Goal: Transaction & Acquisition: Purchase product/service

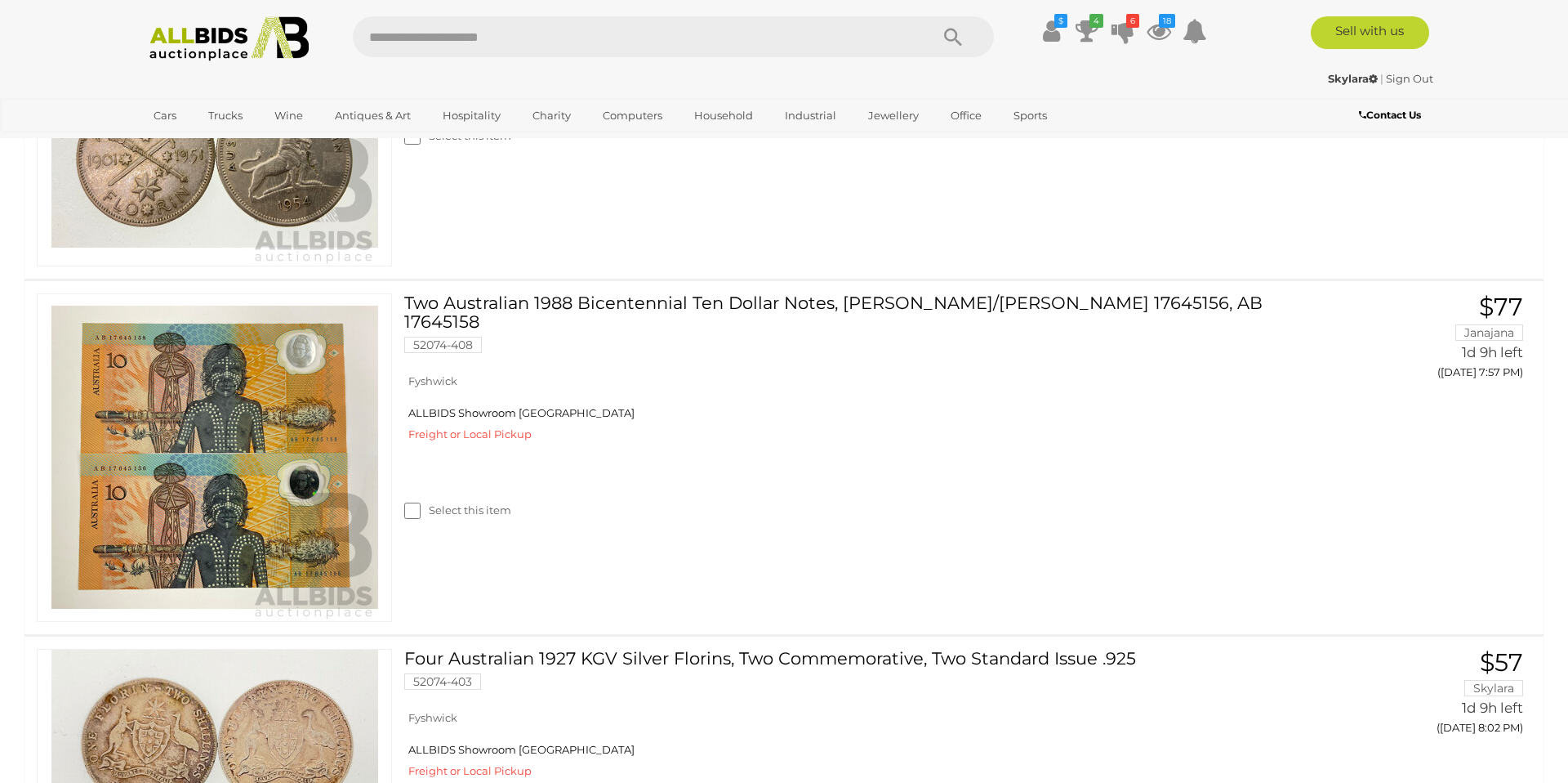
scroll to position [4101, 0]
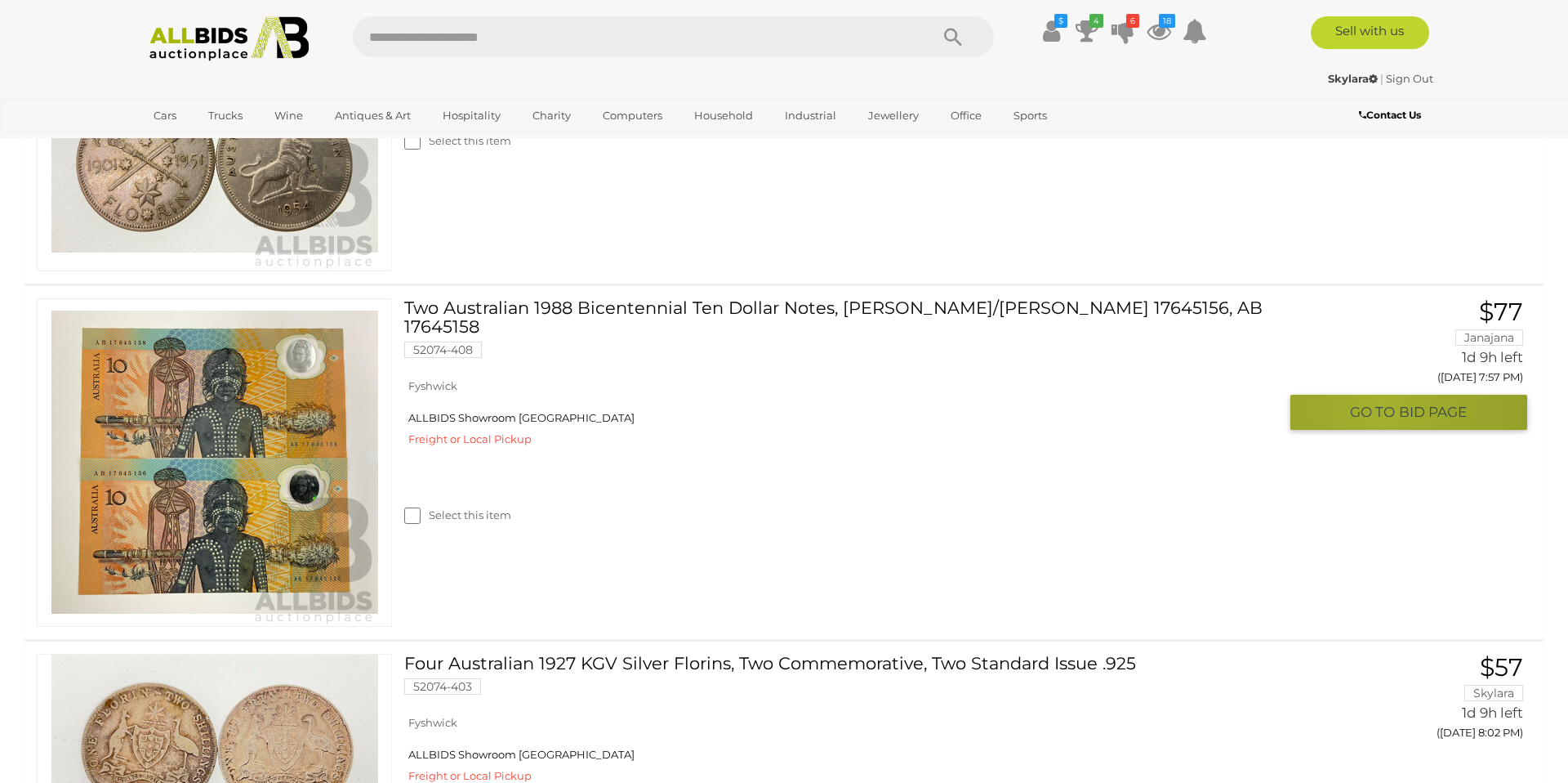
click at [1381, 405] on span "GO TO" at bounding box center [1374, 411] width 49 height 19
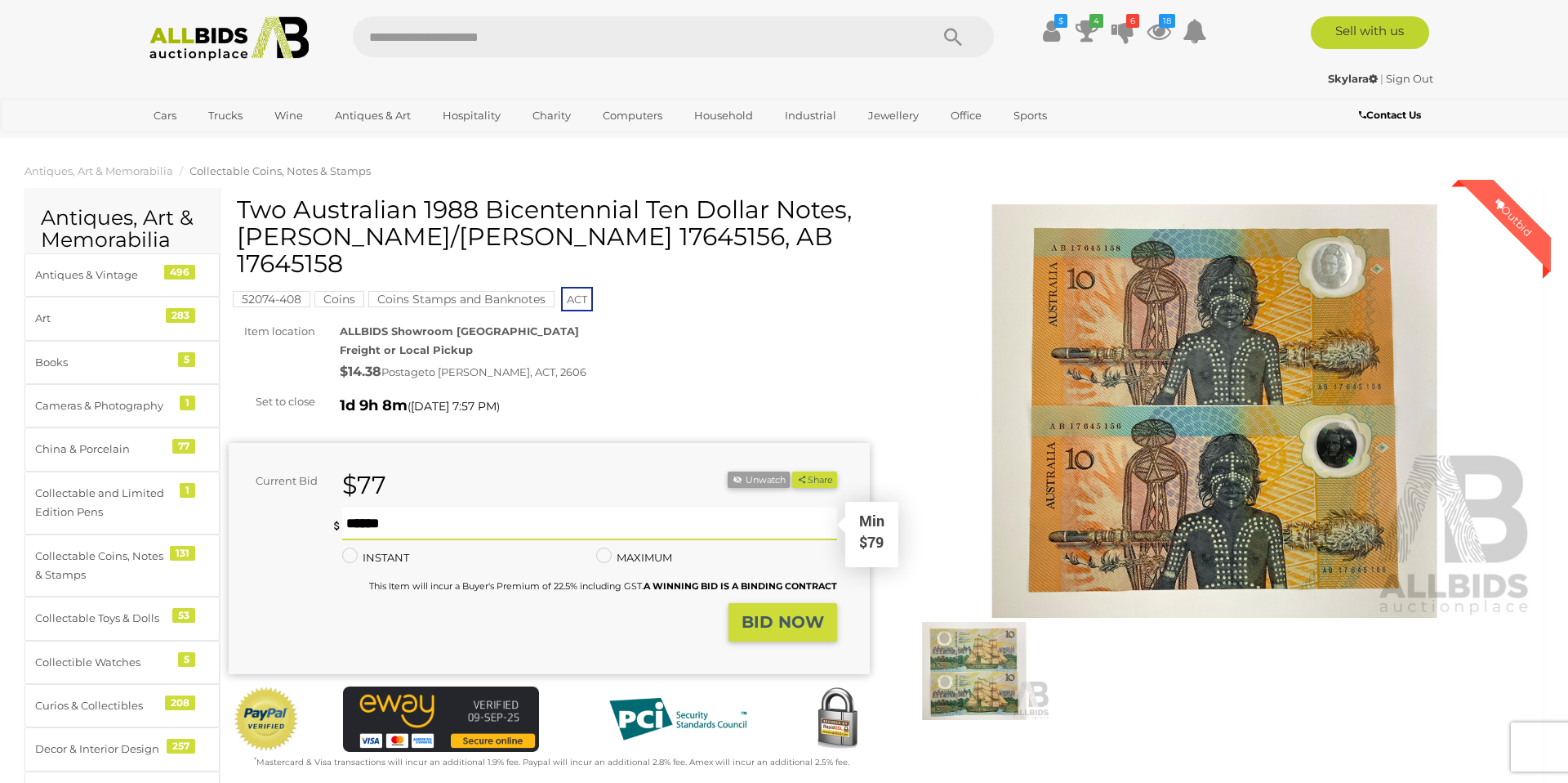
click at [640, 508] on input "text" at bounding box center [589, 524] width 495 height 33
type input "**"
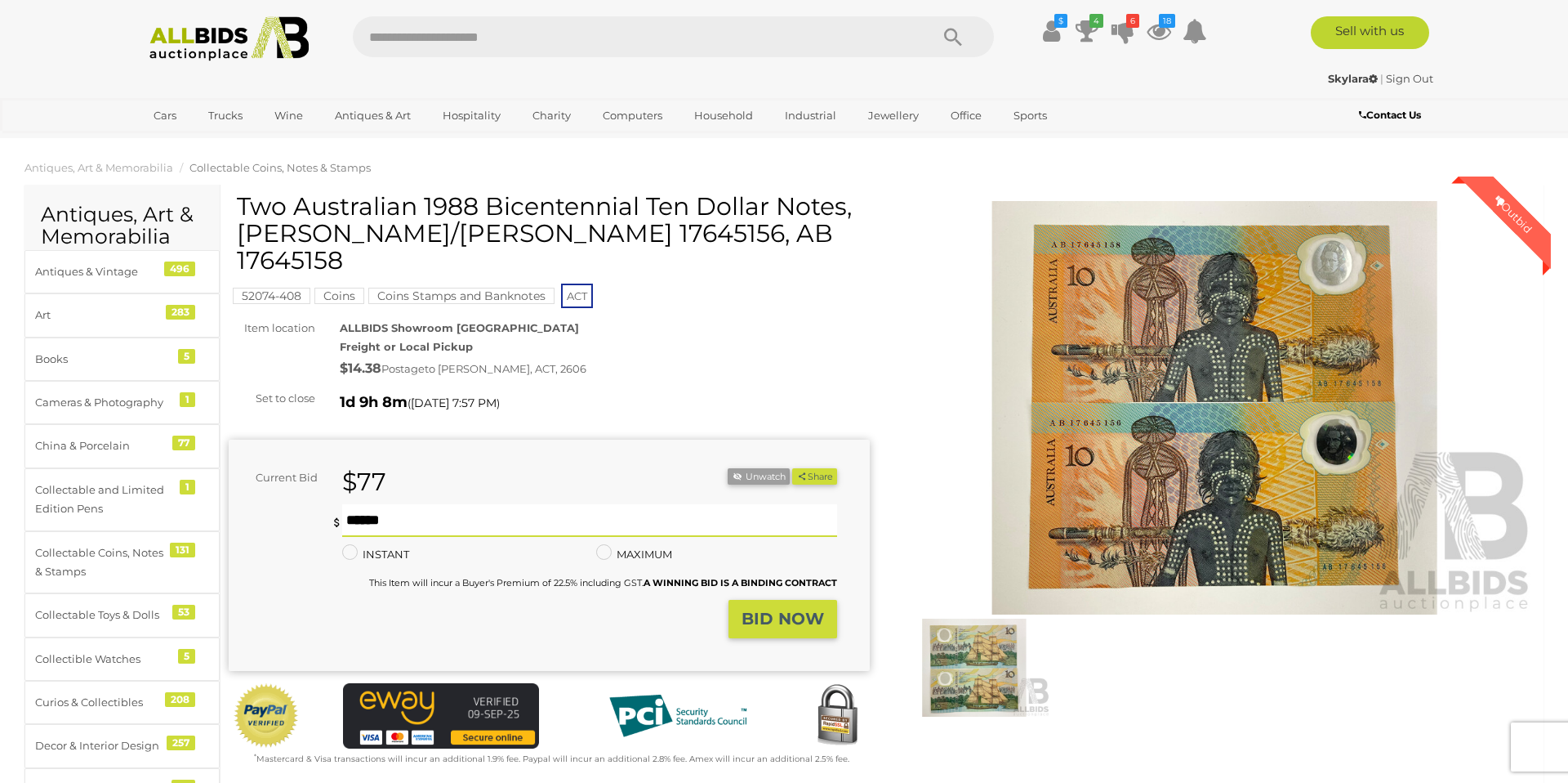
click at [776, 609] on strong "BID NOW" at bounding box center [783, 619] width 83 height 20
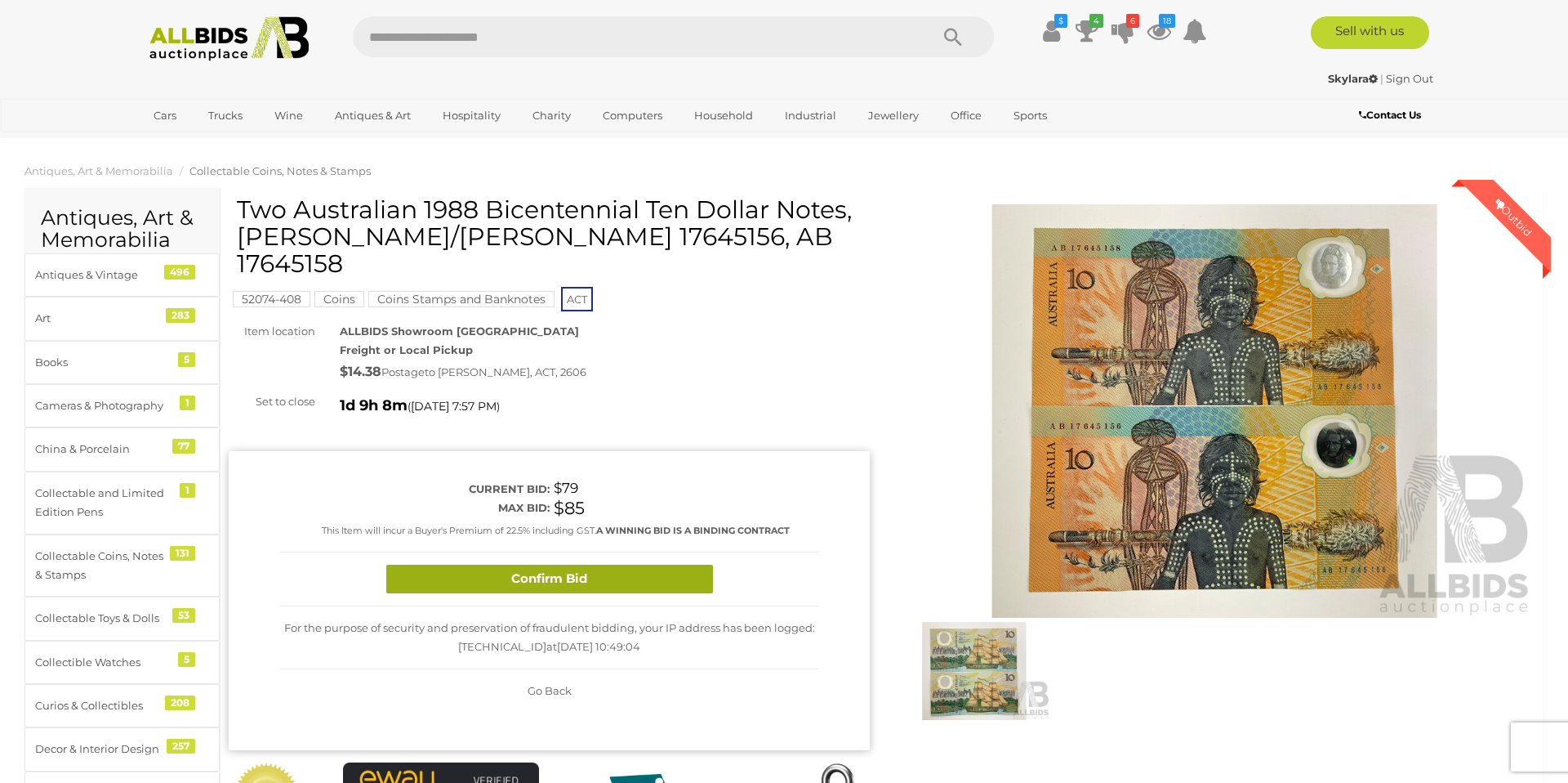
click at [577, 565] on button "Confirm Bid" at bounding box center [550, 579] width 327 height 29
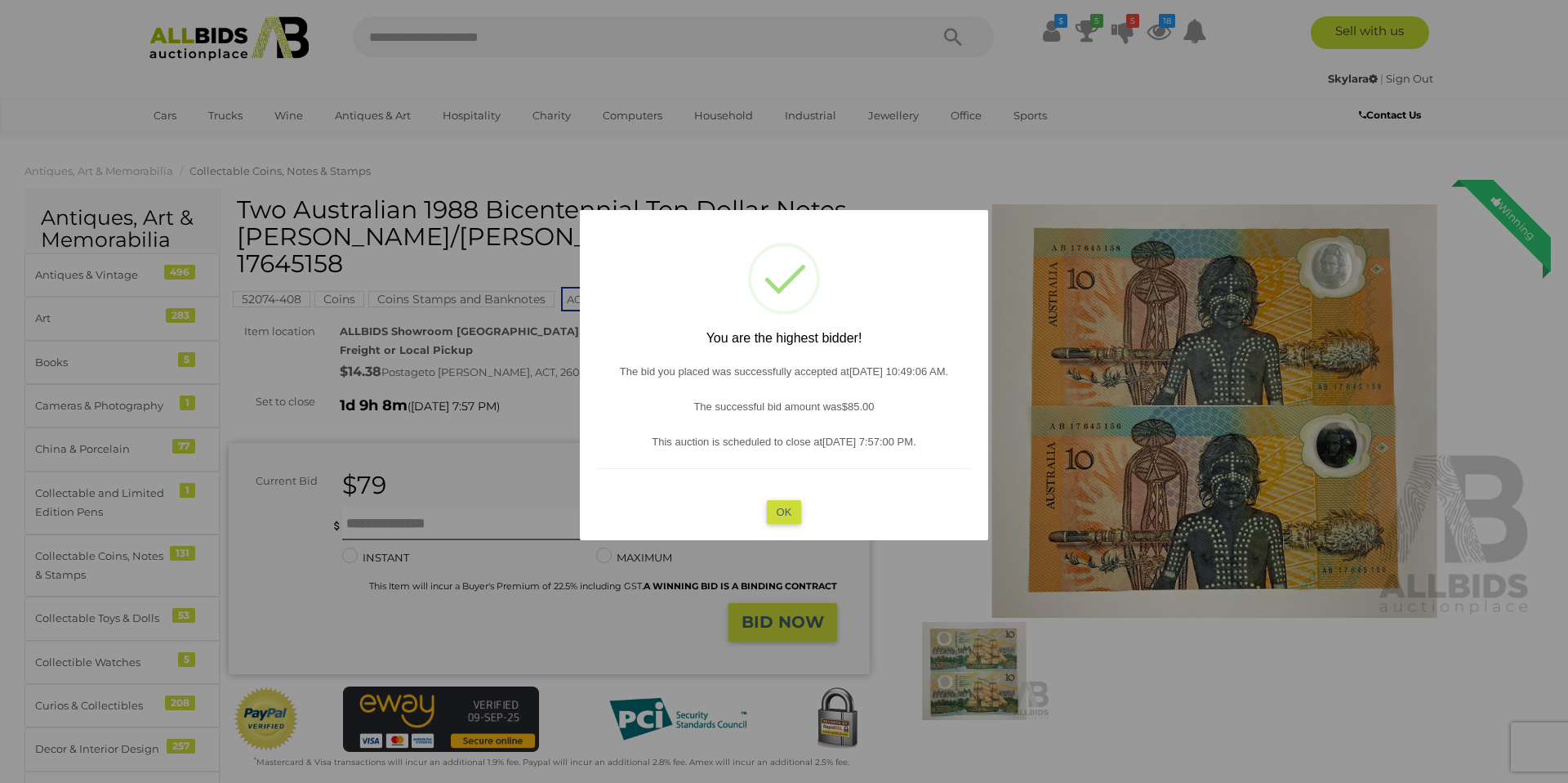
click at [788, 510] on button "OK" at bounding box center [784, 512] width 35 height 24
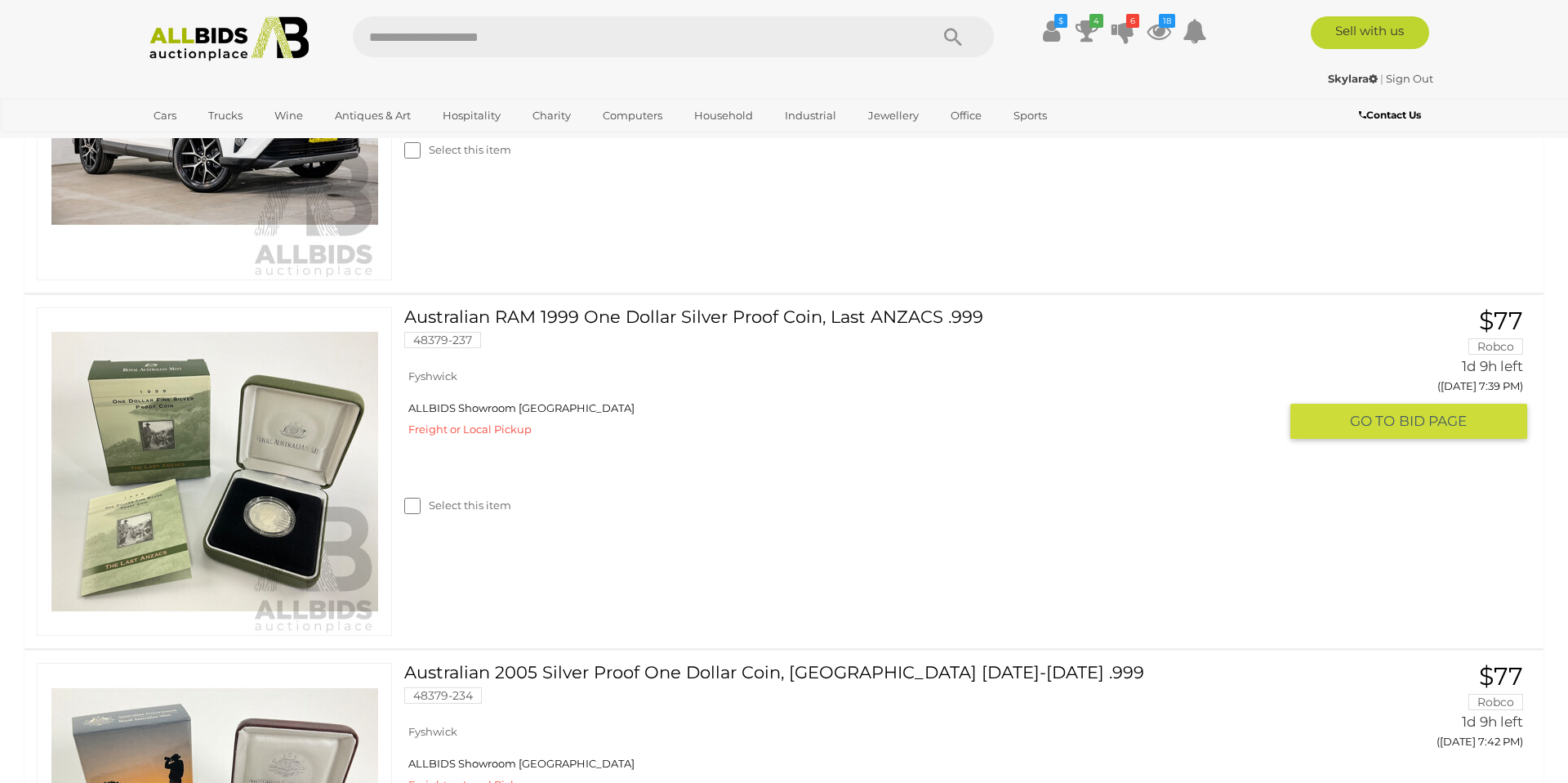
scroll to position [2673, 0]
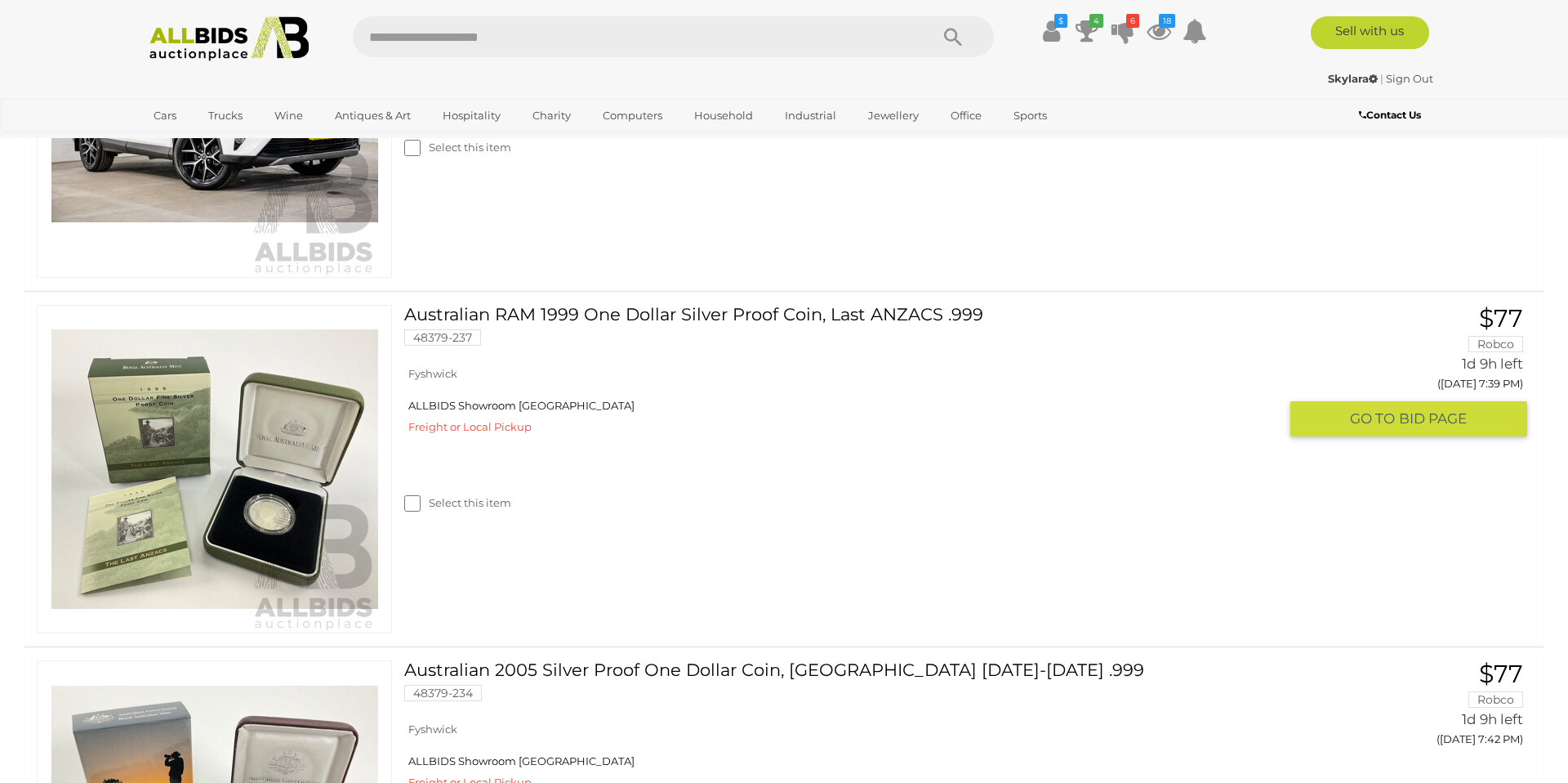
click at [1402, 417] on span "BID PAGE" at bounding box center [1433, 418] width 68 height 19
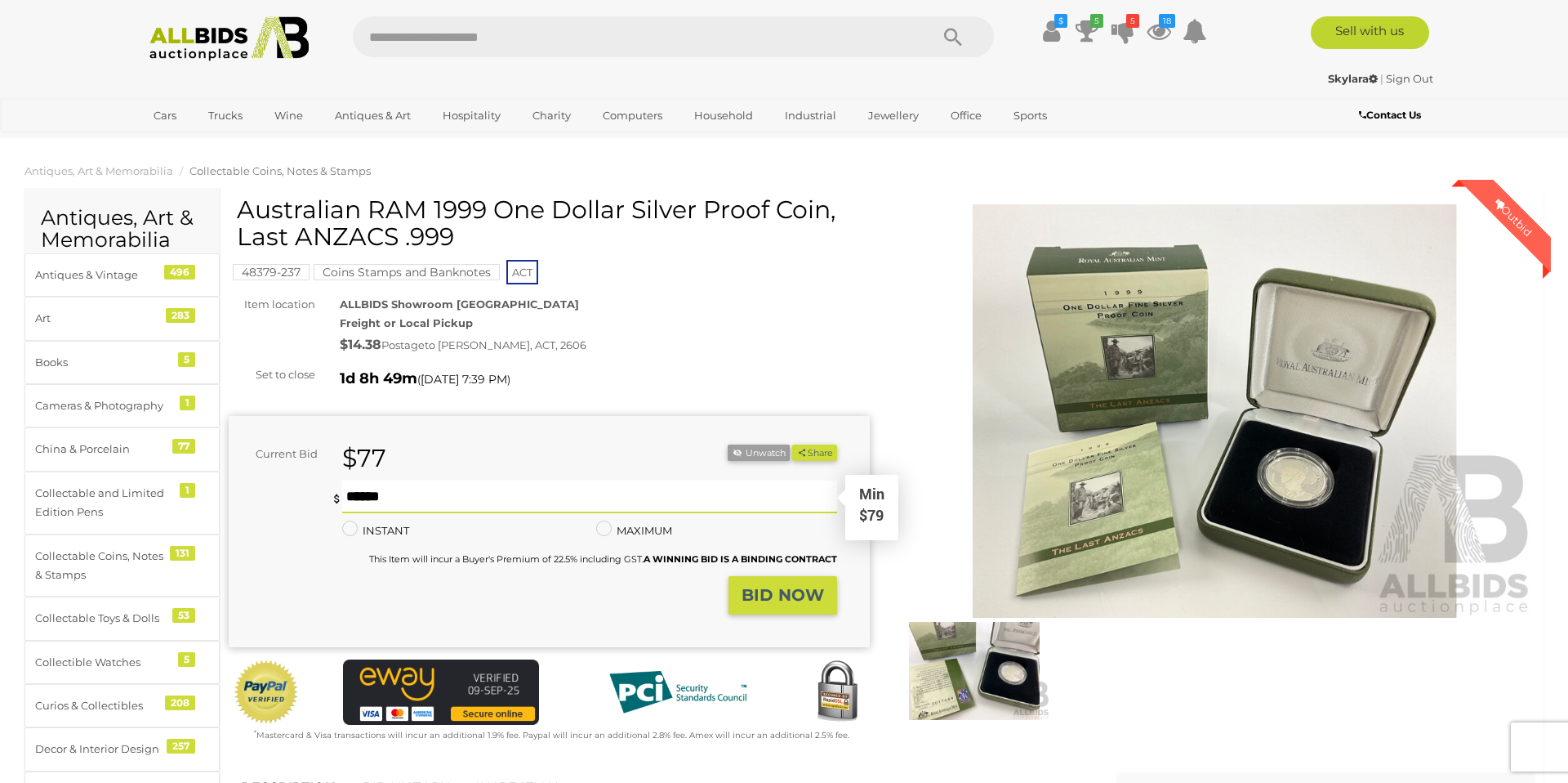
click at [450, 494] on input "text" at bounding box center [589, 496] width 495 height 33
type input "**"
click at [777, 595] on strong "BID NOW" at bounding box center [783, 595] width 83 height 20
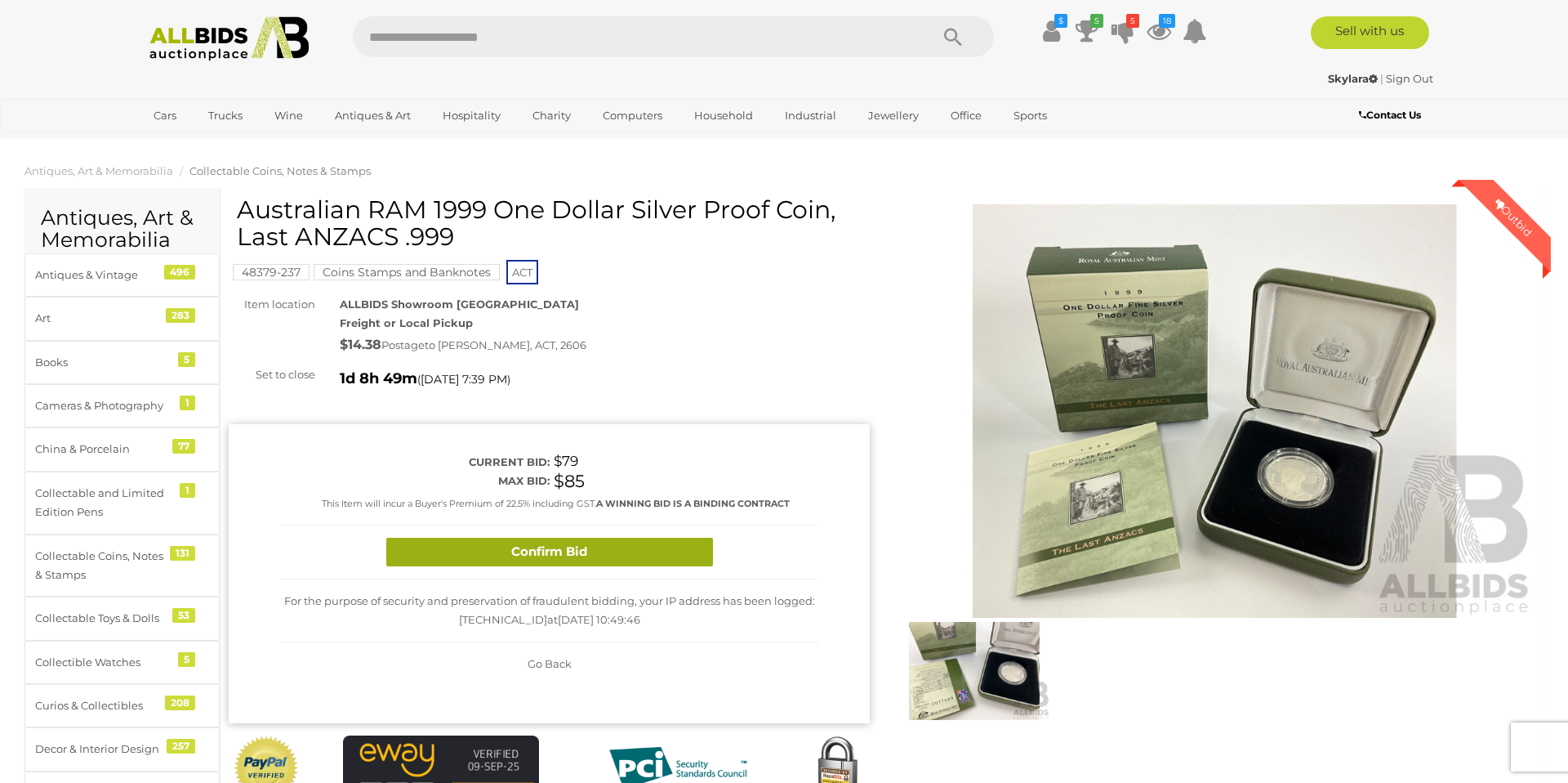
click at [657, 552] on button "Confirm Bid" at bounding box center [550, 552] width 327 height 29
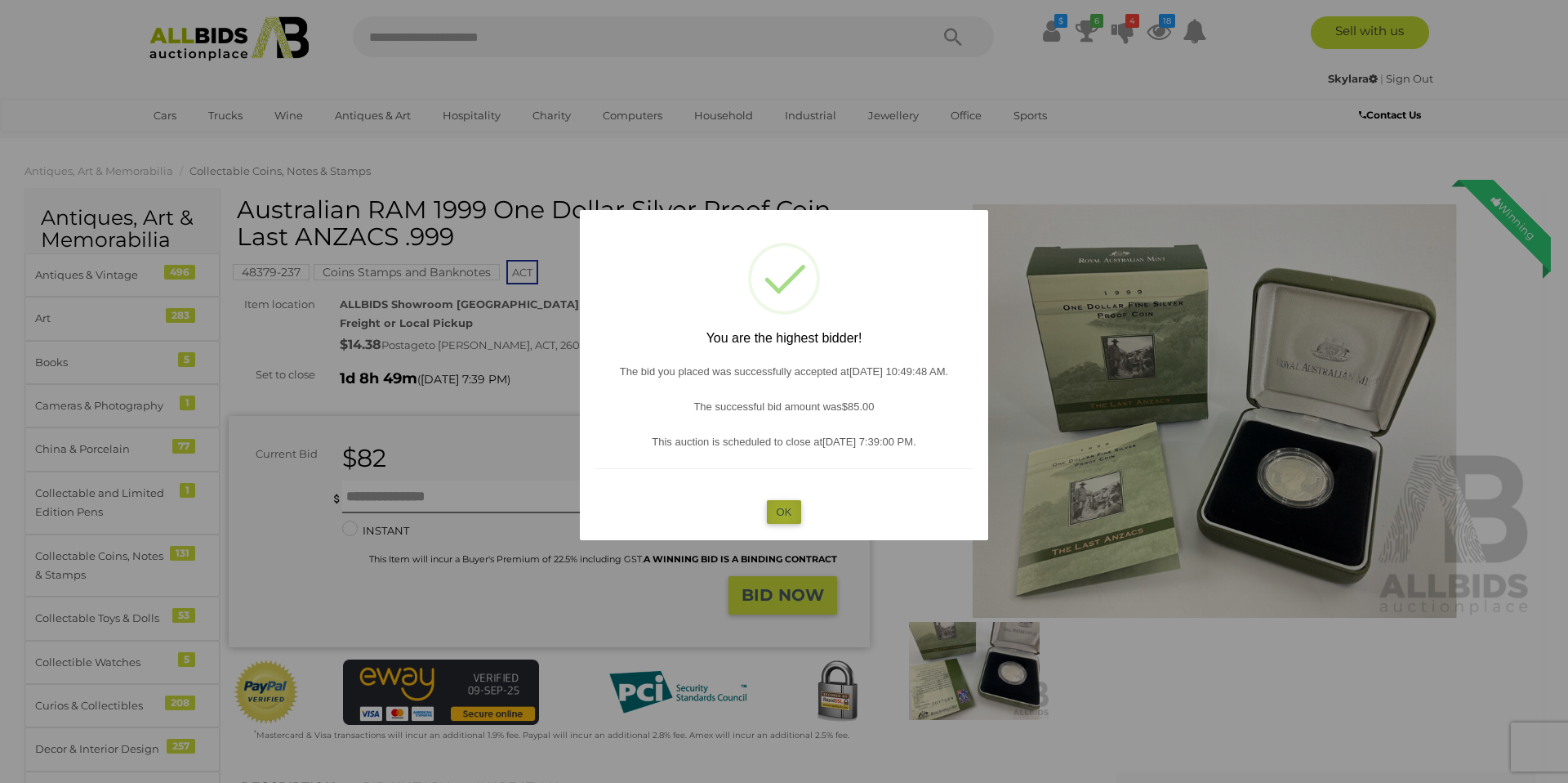
click at [784, 513] on button "OK" at bounding box center [784, 512] width 35 height 24
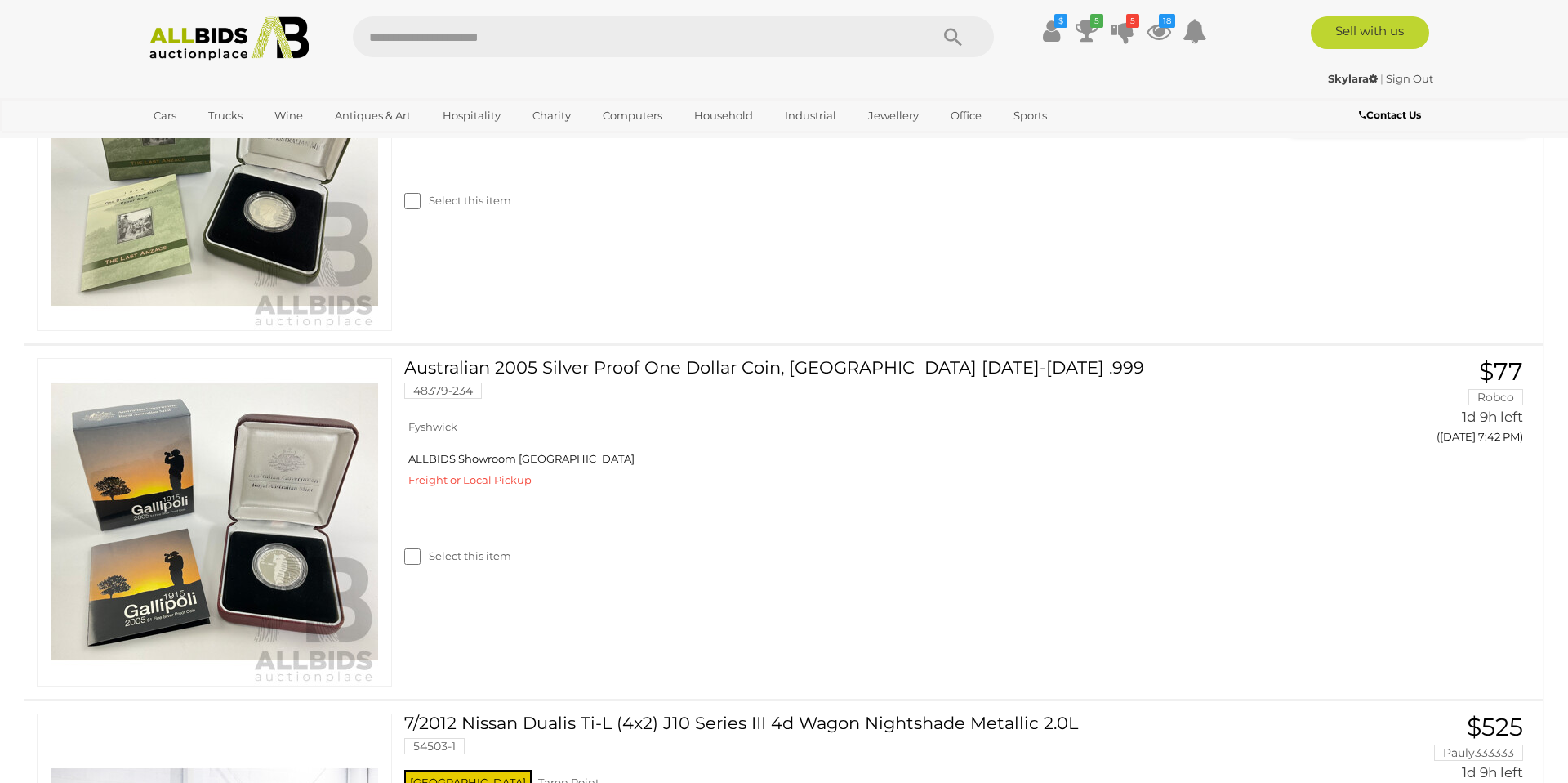
scroll to position [2994, 0]
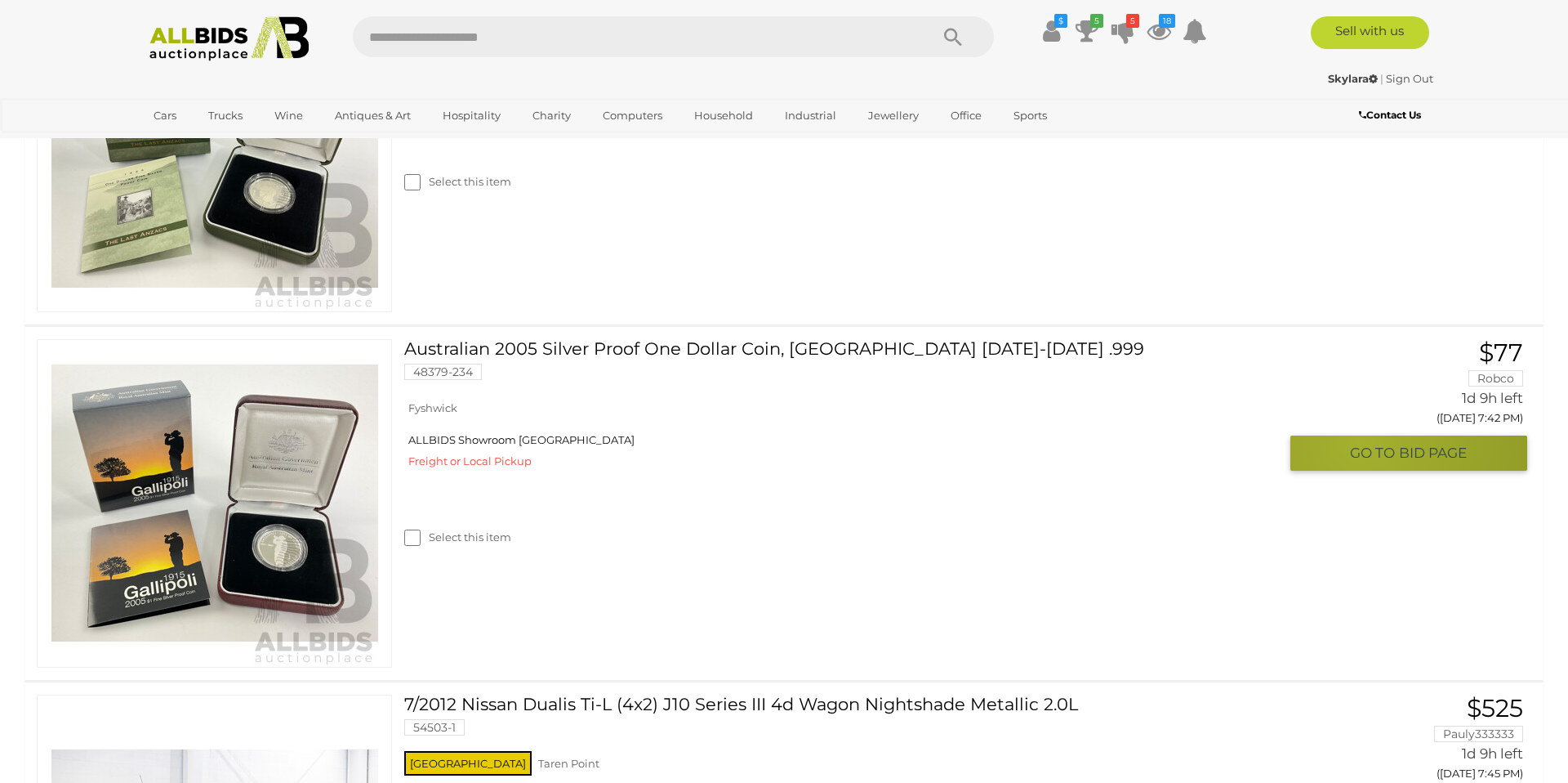
click at [1362, 441] on button "GO TO BID PAGE" at bounding box center [1409, 452] width 237 height 35
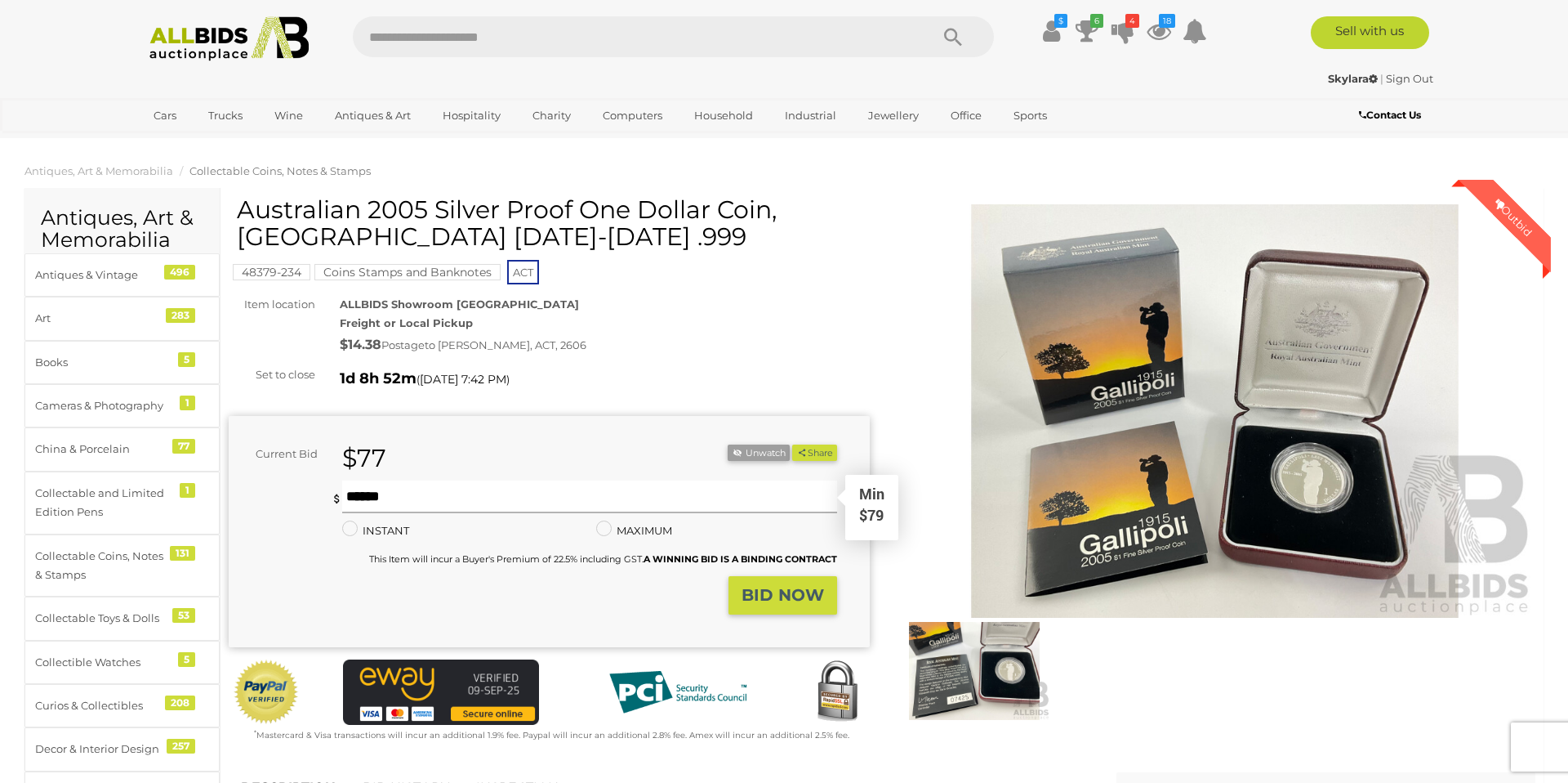
click at [500, 503] on input "text" at bounding box center [589, 496] width 495 height 33
type input "**"
click at [415, 564] on div "This Item will incur a Buyer's Premium of 22.5% including GST. A WINNING BID IS…" at bounding box center [603, 558] width 468 height 19
click at [803, 594] on strong "BID NOW" at bounding box center [783, 595] width 83 height 20
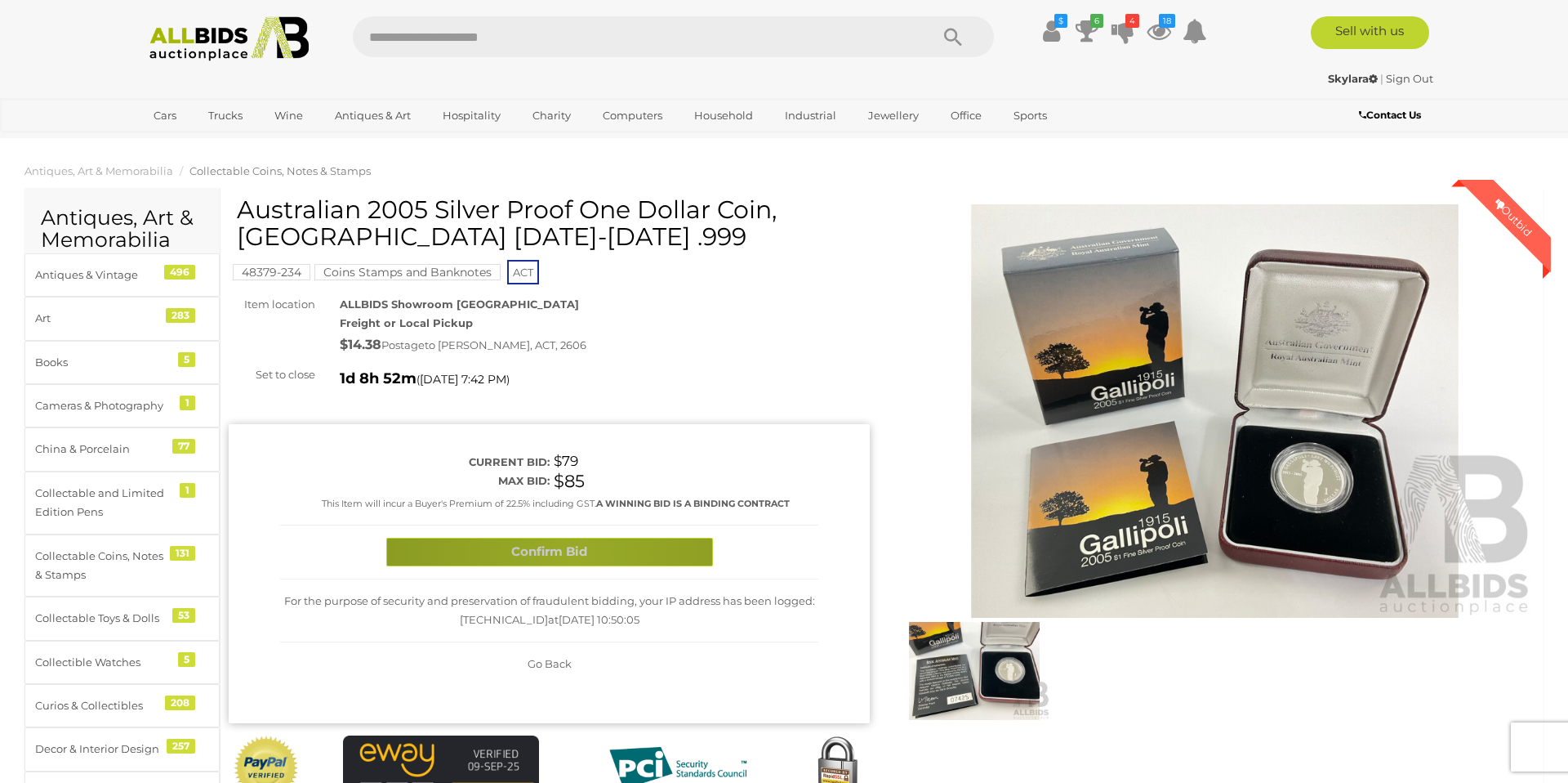
click at [572, 553] on button "Confirm Bid" at bounding box center [550, 552] width 327 height 29
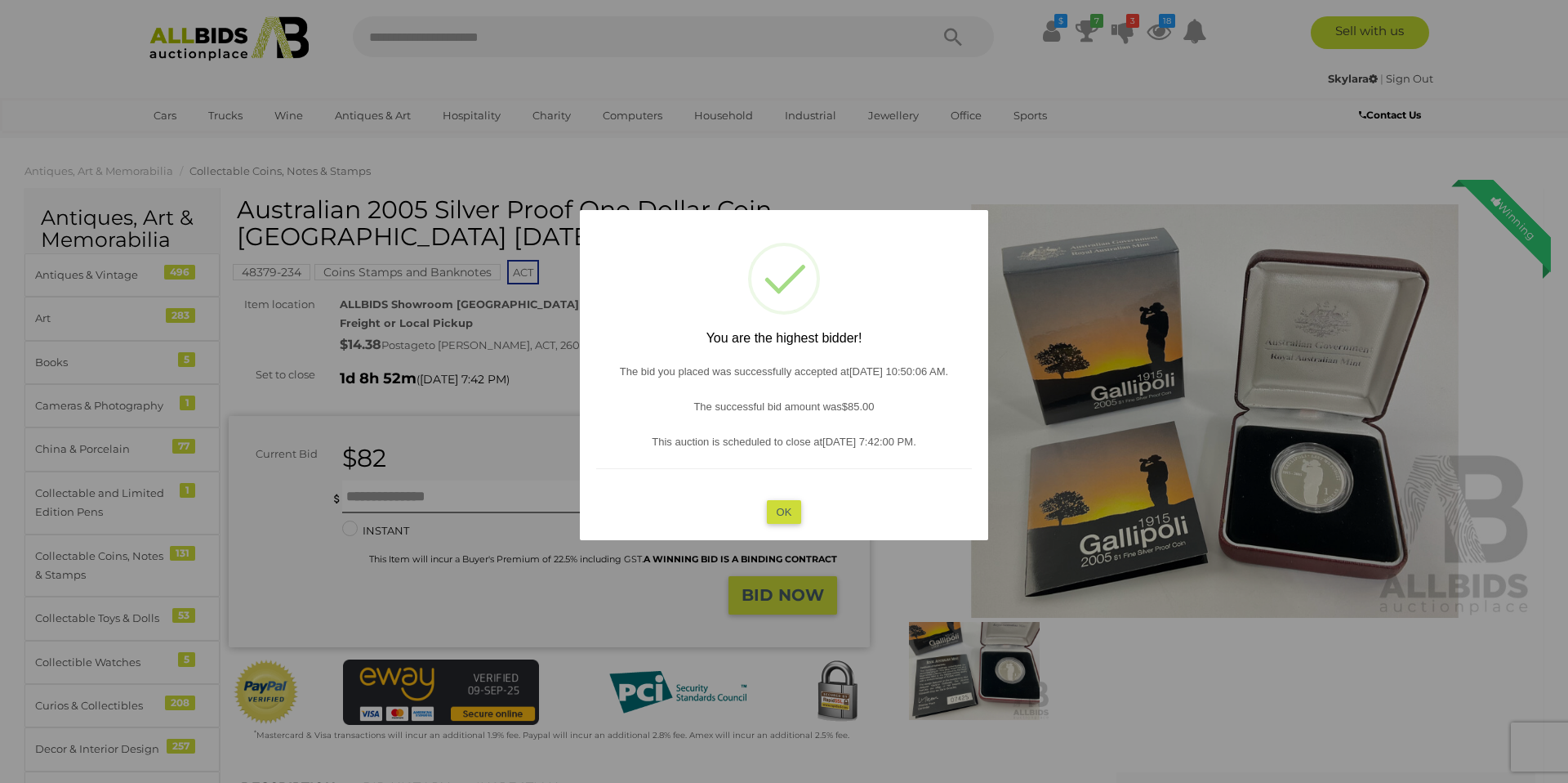
drag, startPoint x: 775, startPoint y: 522, endPoint x: 762, endPoint y: 525, distance: 13.3
click at [769, 522] on button "OK" at bounding box center [784, 512] width 35 height 24
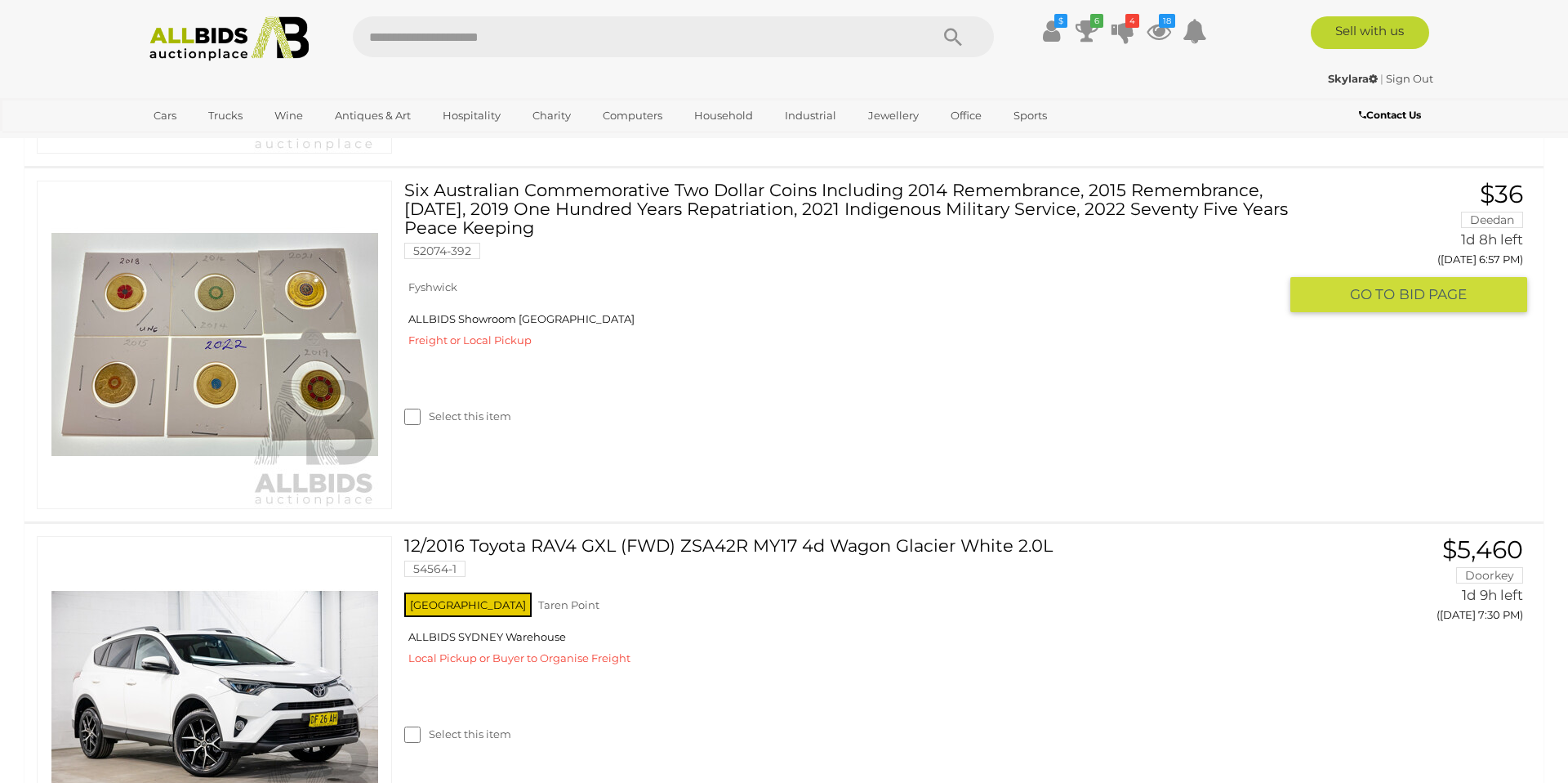
scroll to position [2101, 0]
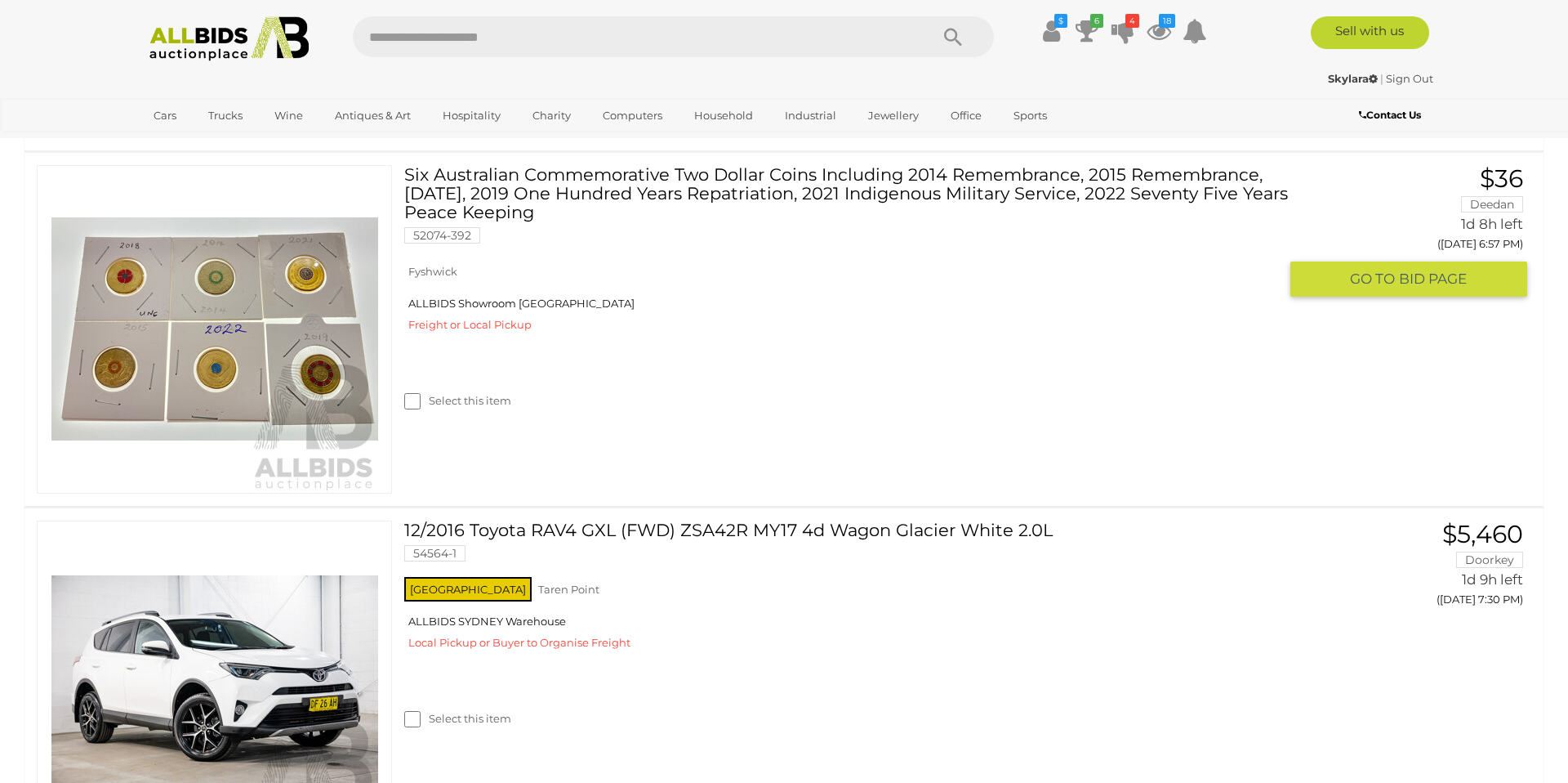
click at [1426, 281] on span "BID PAGE" at bounding box center [1433, 279] width 68 height 19
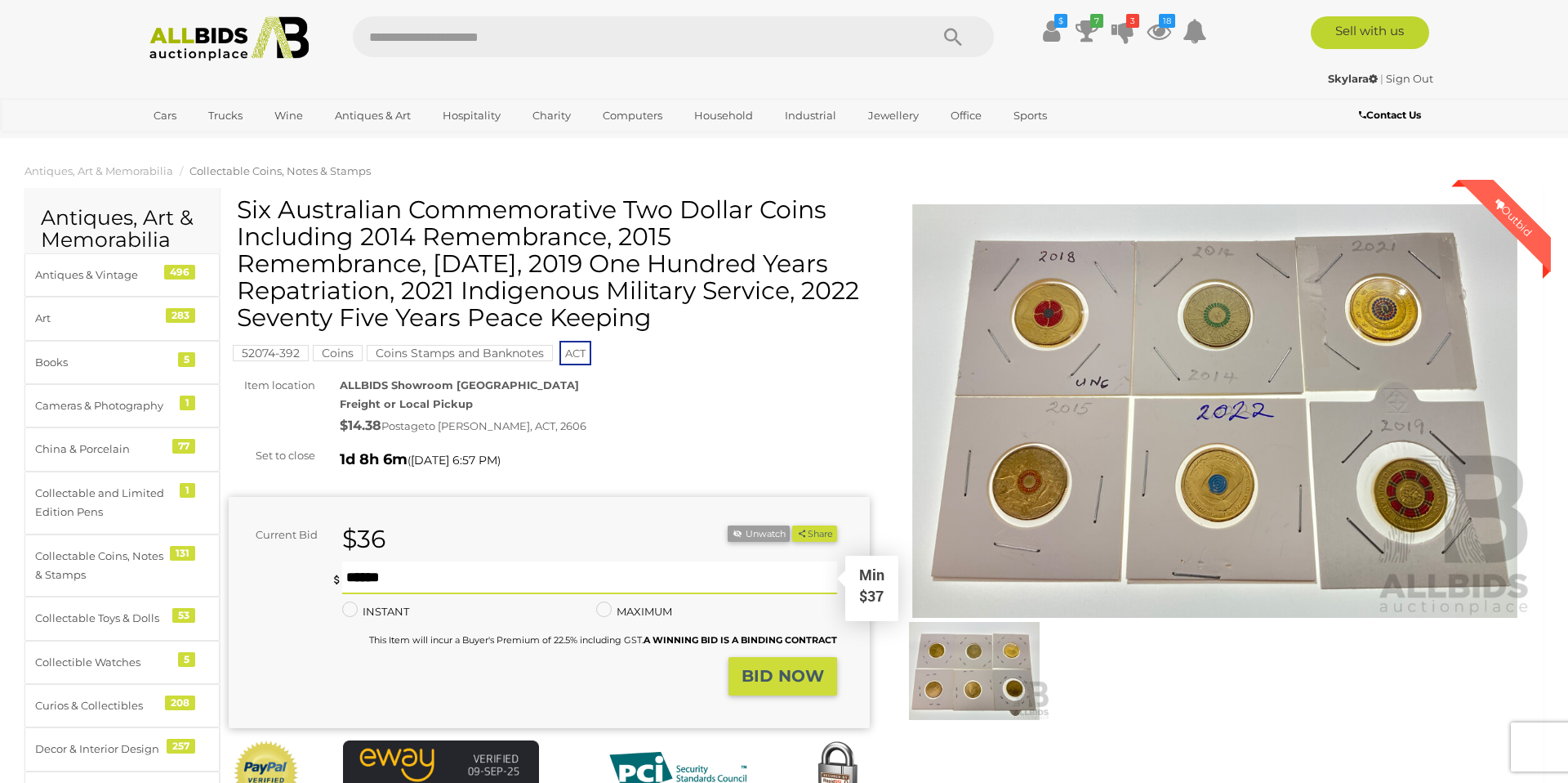
click at [521, 570] on input "text" at bounding box center [589, 578] width 495 height 33
type input "**"
click at [811, 676] on strong "BID NOW" at bounding box center [783, 676] width 83 height 20
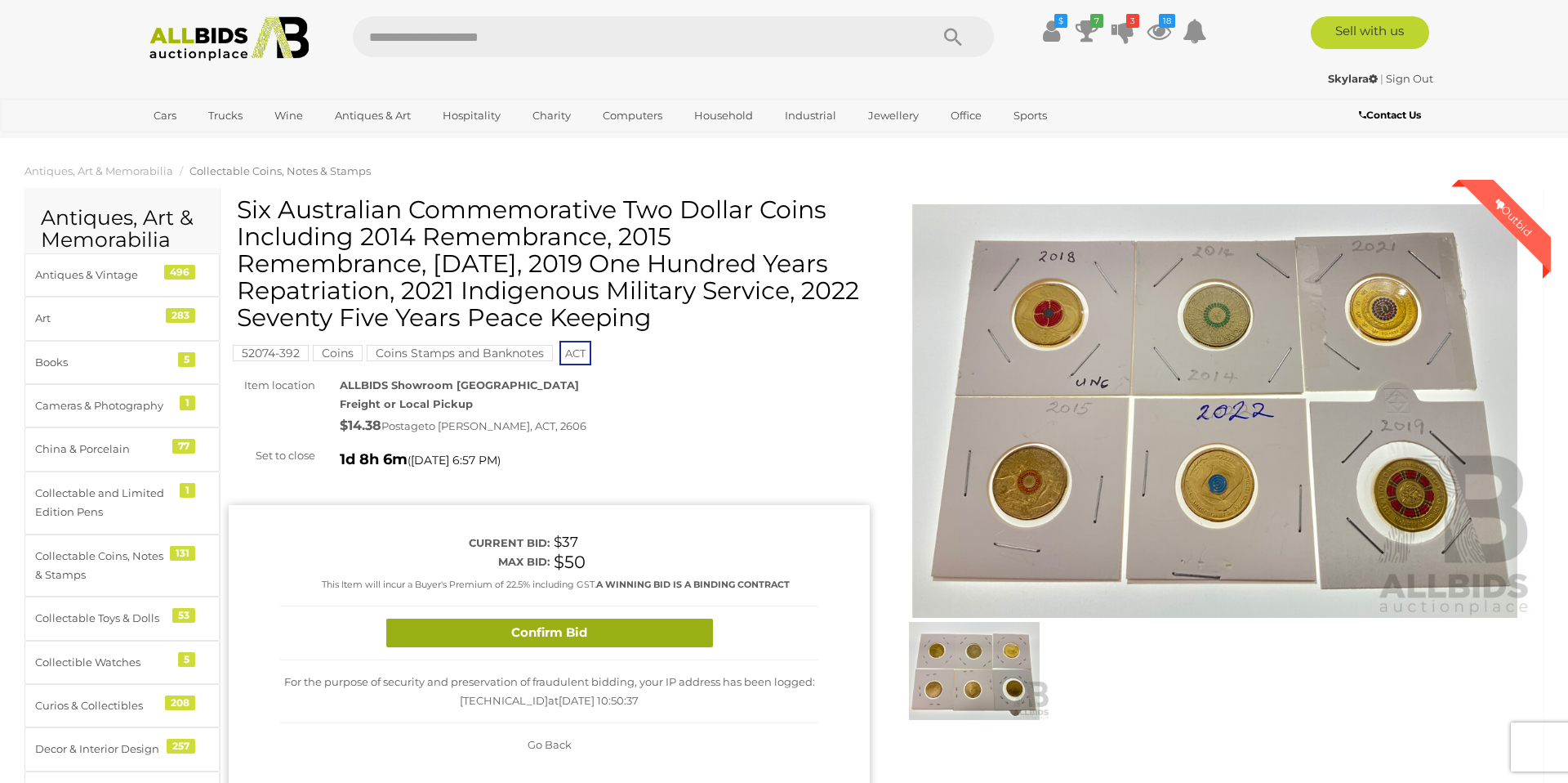
click at [636, 640] on button "Confirm Bid" at bounding box center [550, 633] width 327 height 29
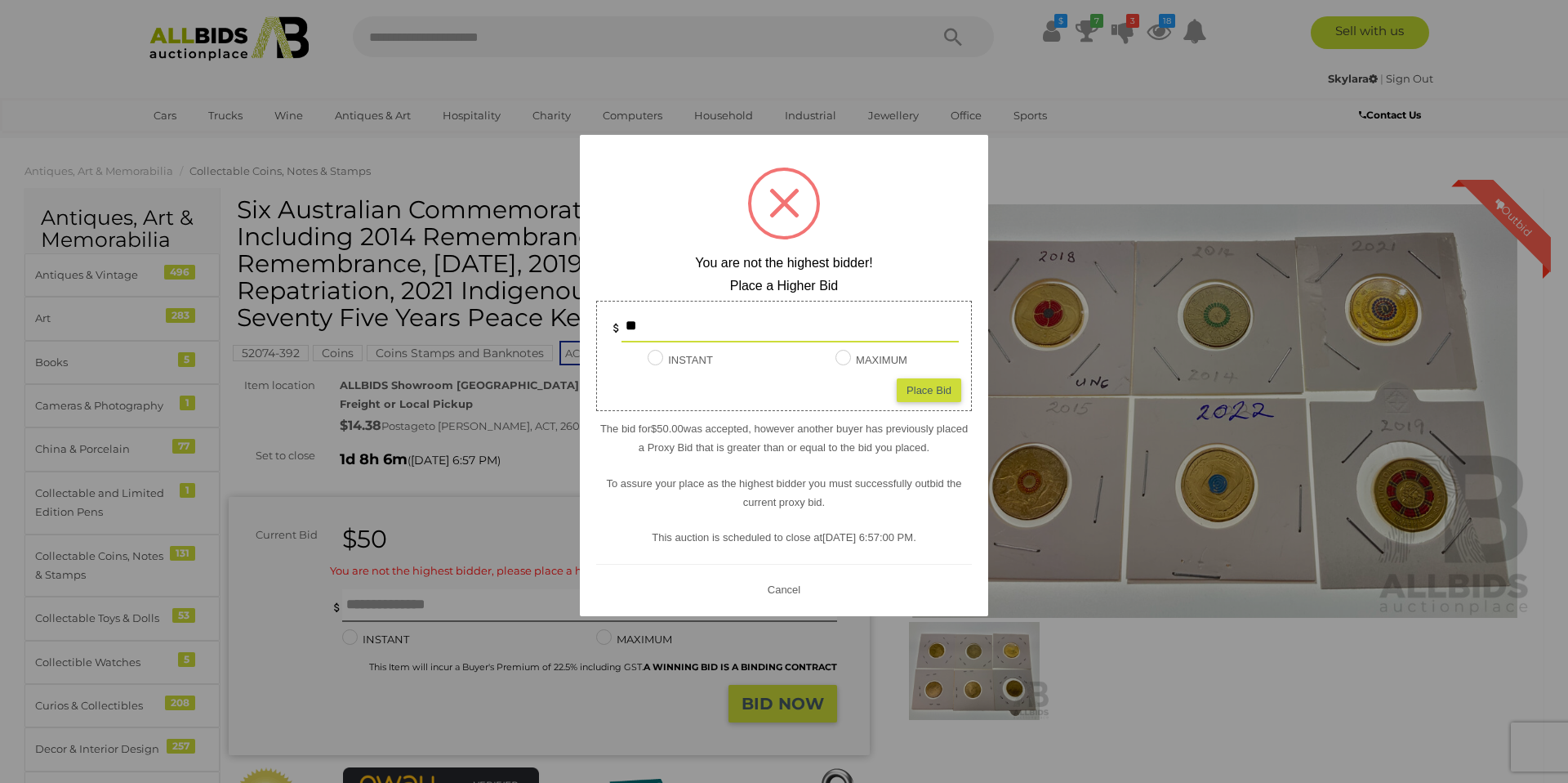
drag, startPoint x: 653, startPoint y: 329, endPoint x: 608, endPoint y: 325, distance: 45.2
click at [608, 325] on div "**" at bounding box center [784, 326] width 382 height 33
type input "**"
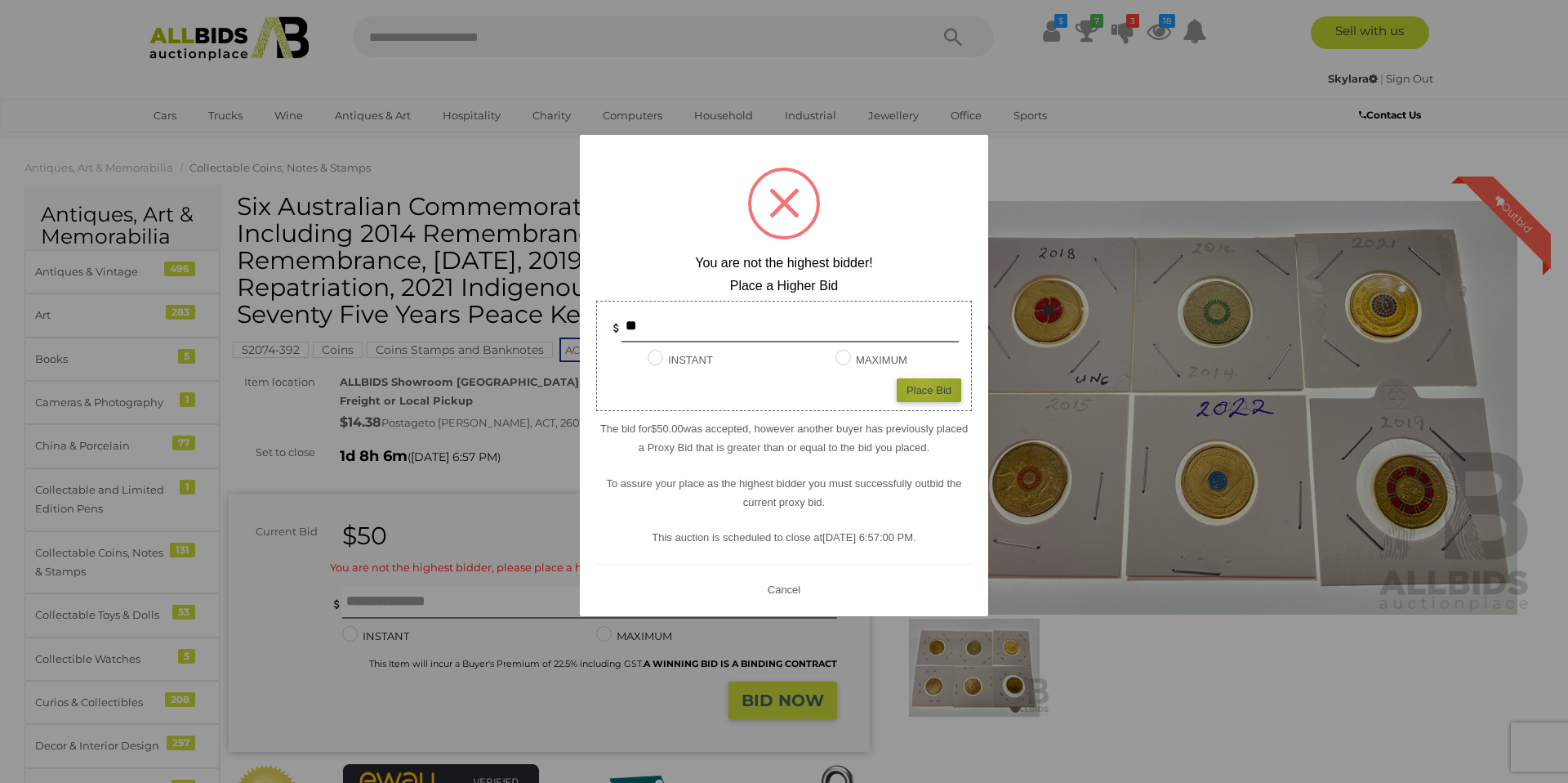
click at [923, 386] on div "Place Bid" at bounding box center [929, 391] width 65 height 24
type input "**"
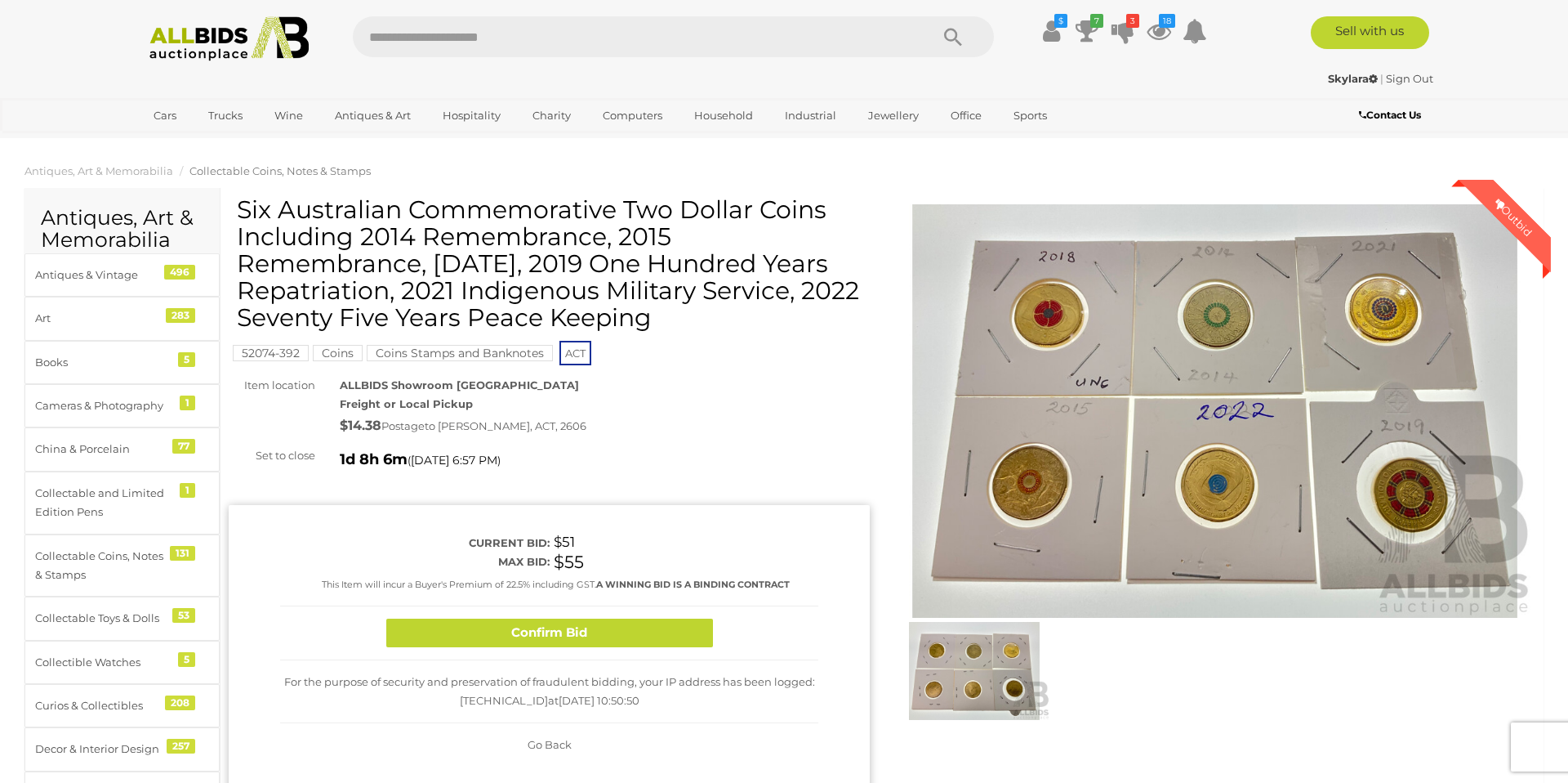
click at [657, 633] on button "Confirm Bid" at bounding box center [550, 633] width 327 height 29
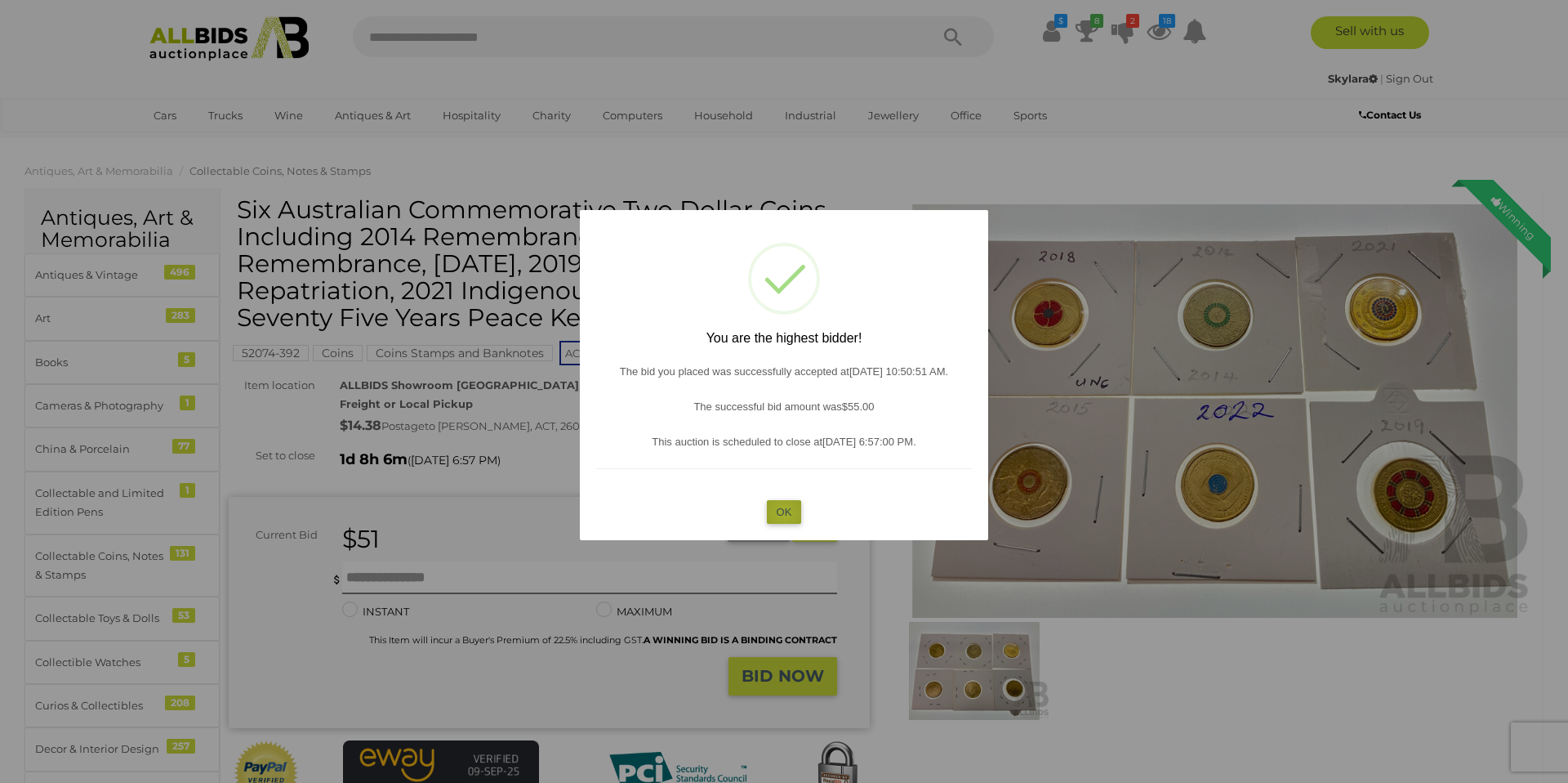
click at [784, 513] on button "OK" at bounding box center [784, 512] width 35 height 24
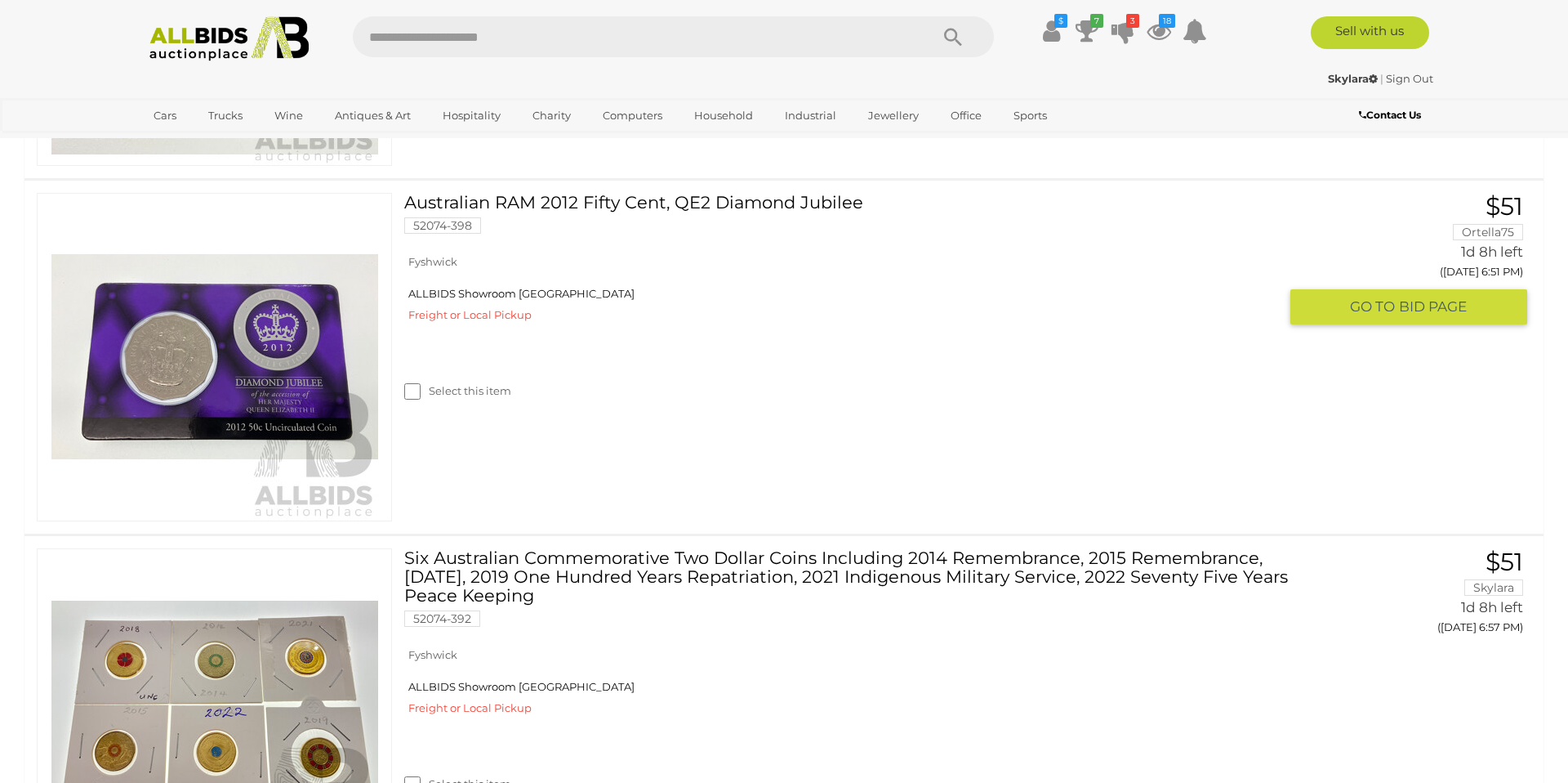
scroll to position [1711, 0]
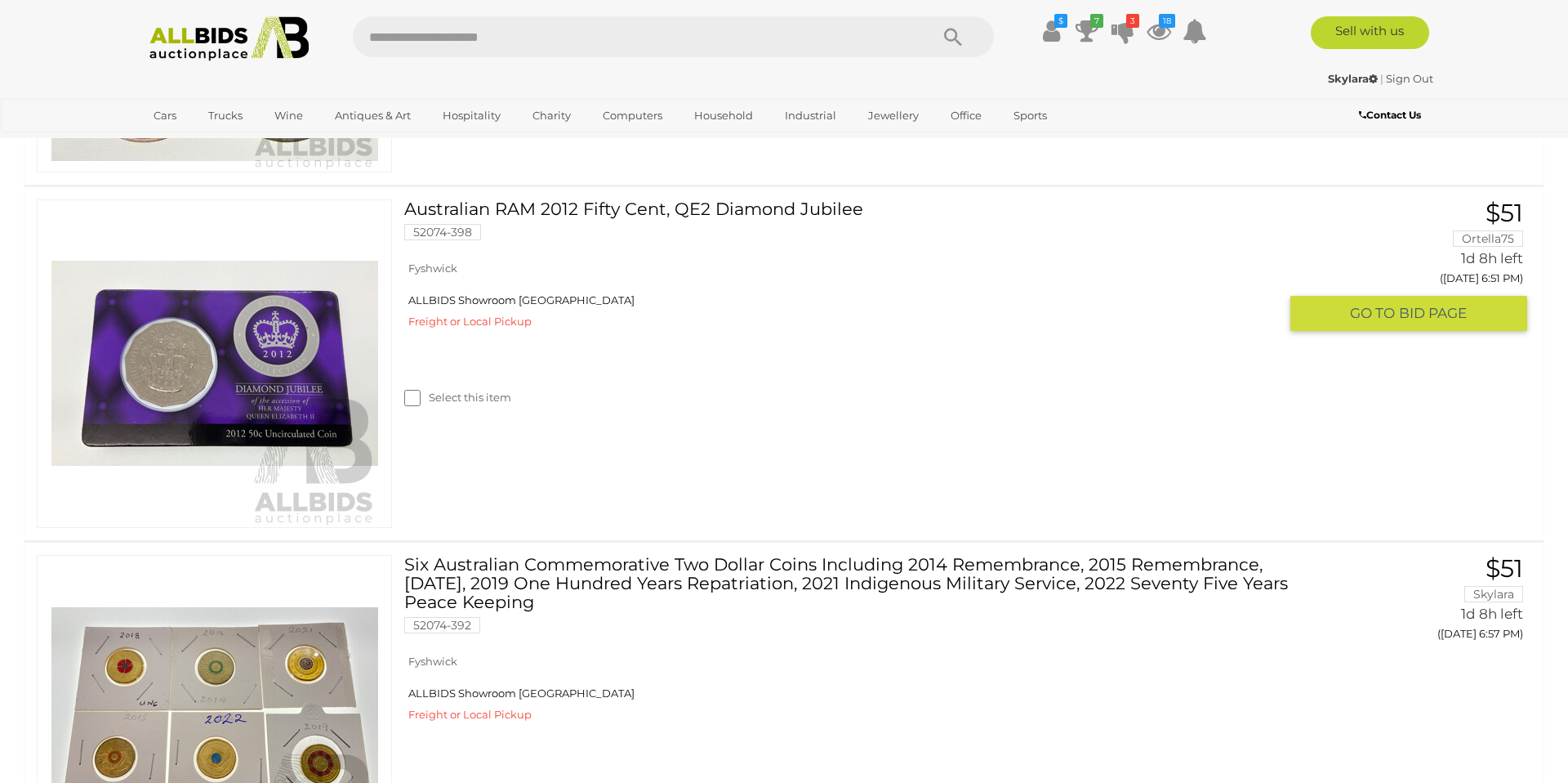
click at [1387, 310] on span "GO TO" at bounding box center [1374, 313] width 49 height 19
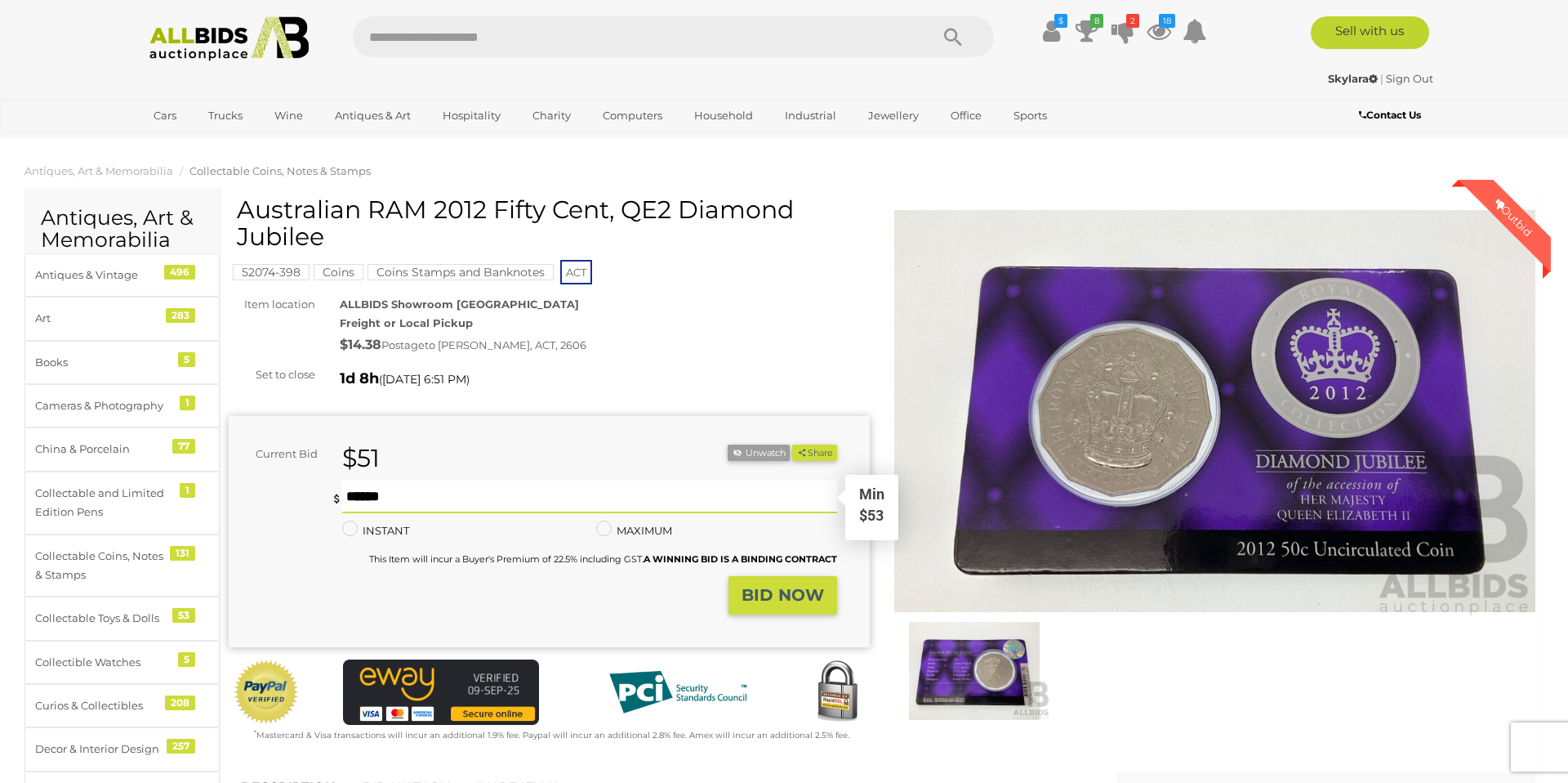
click at [399, 491] on input "text" at bounding box center [589, 496] width 495 height 33
type input "*"
type input "**"
click at [794, 599] on strong "BID NOW" at bounding box center [783, 595] width 83 height 20
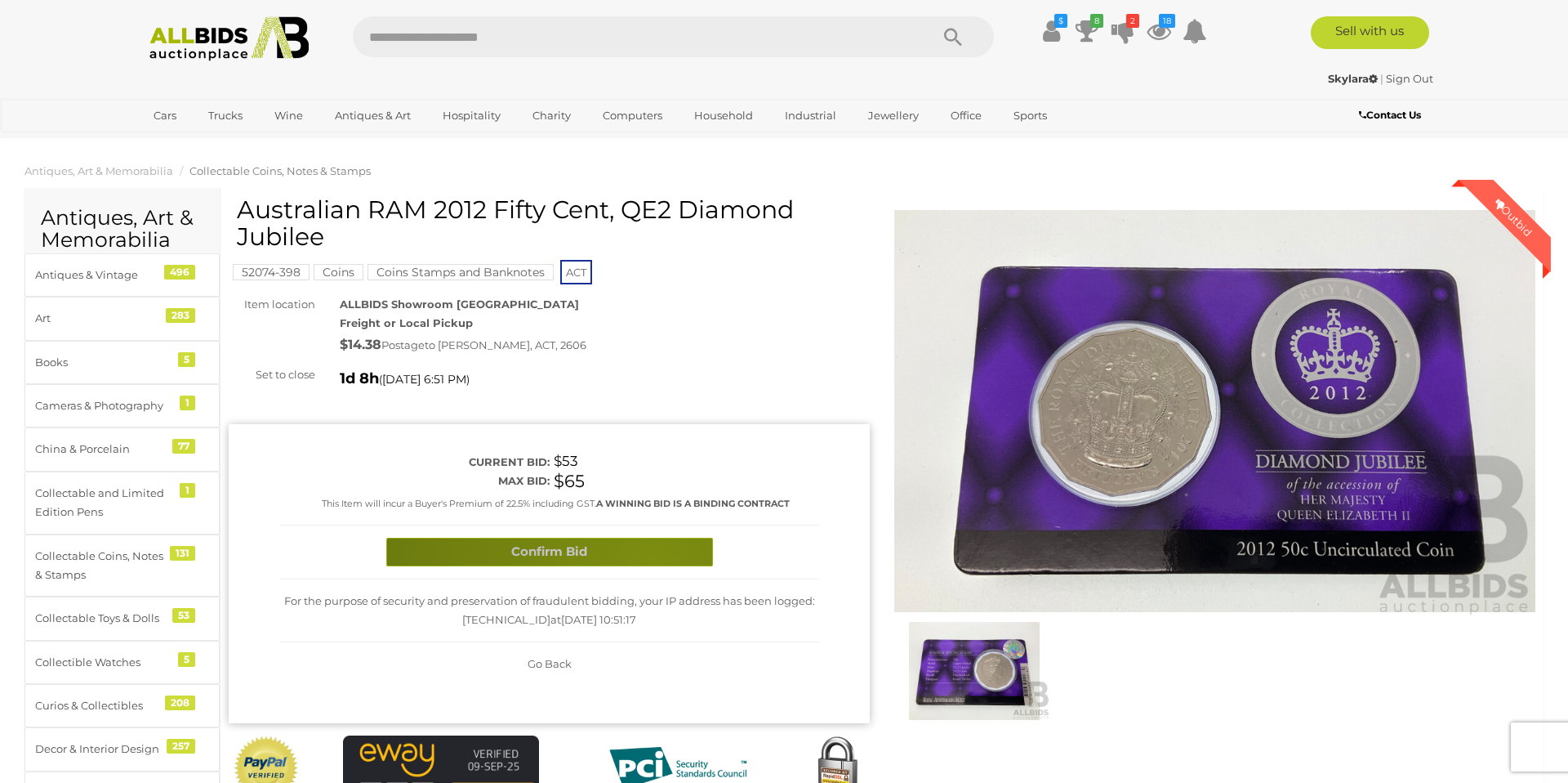
click at [653, 563] on button "Confirm Bid" at bounding box center [550, 552] width 327 height 29
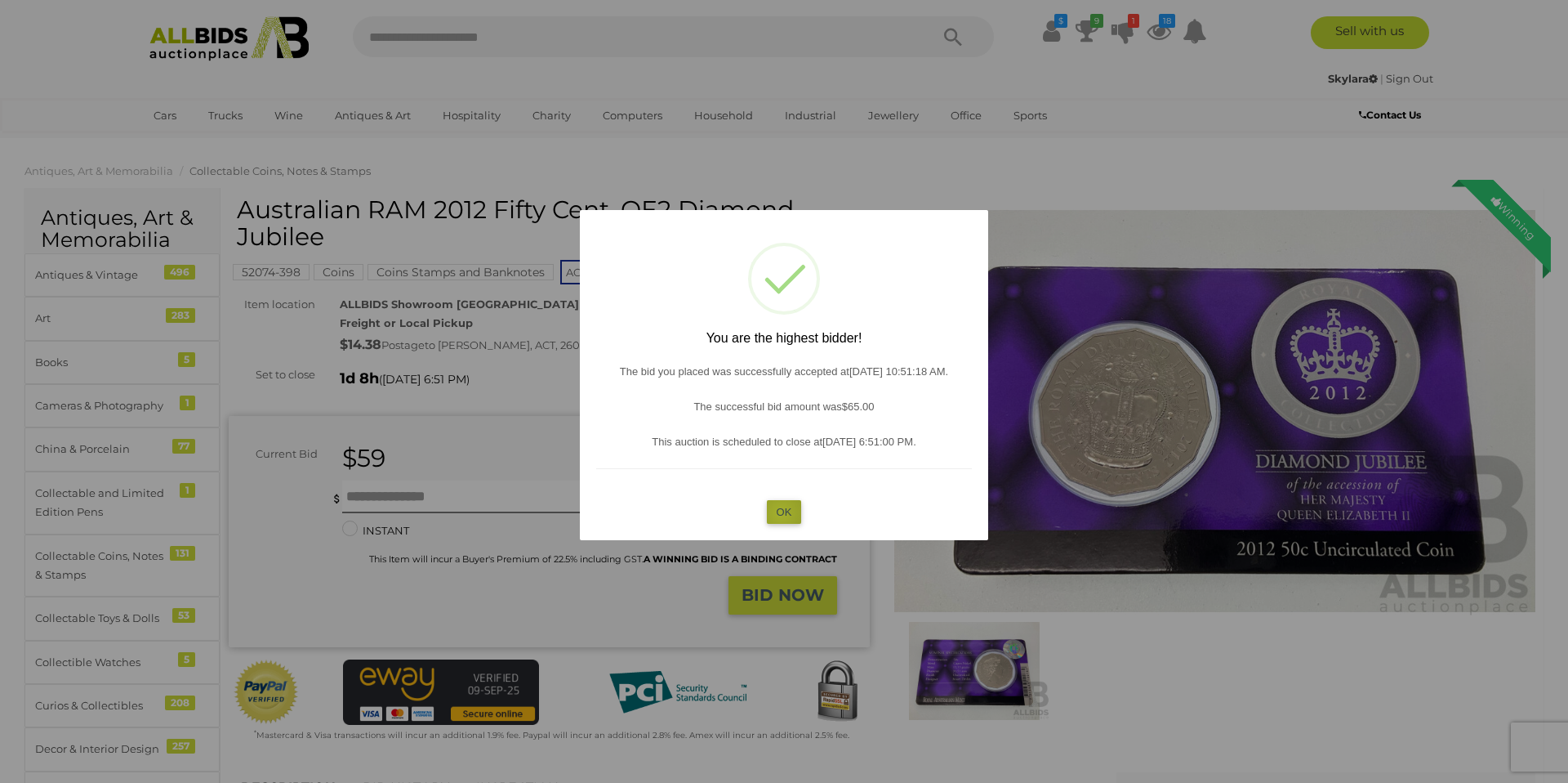
click at [781, 513] on button "OK" at bounding box center [784, 512] width 35 height 24
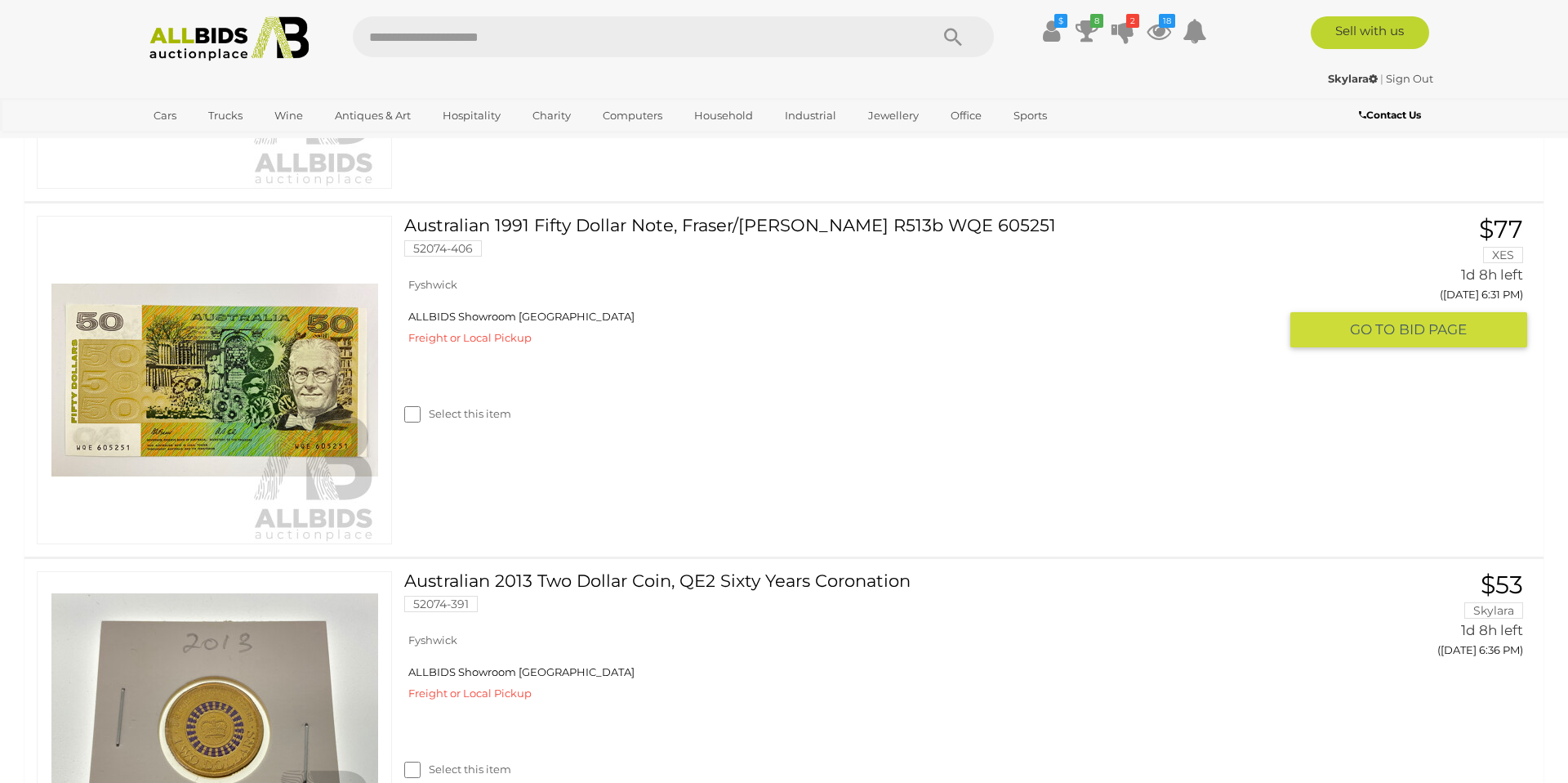
scroll to position [627, 0]
click at [1294, 343] on button "GO TO BID PAGE" at bounding box center [1409, 331] width 237 height 35
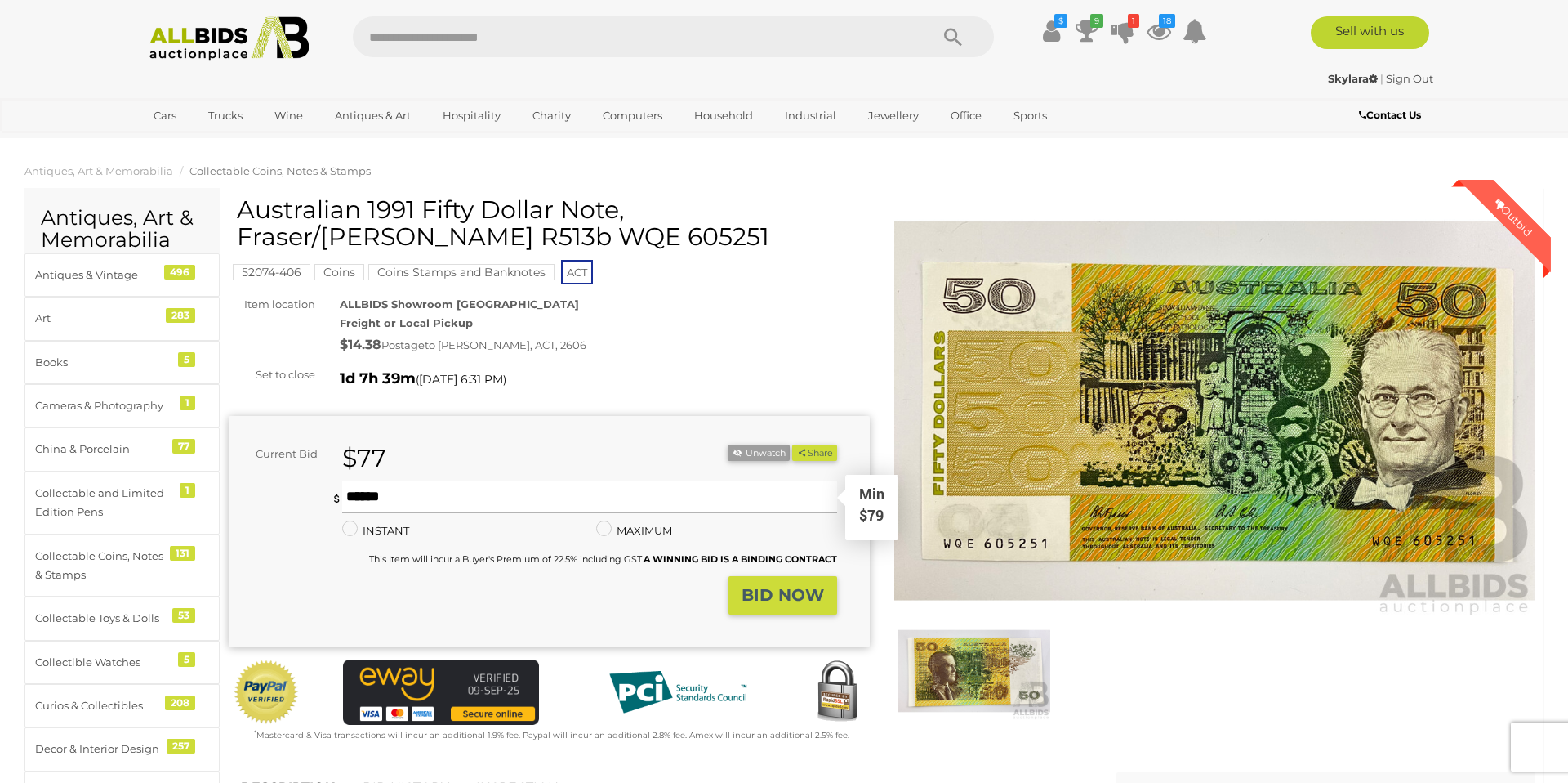
click at [502, 489] on input "text" at bounding box center [589, 496] width 495 height 33
type input "**"
click at [804, 594] on strong "BID NOW" at bounding box center [783, 595] width 83 height 20
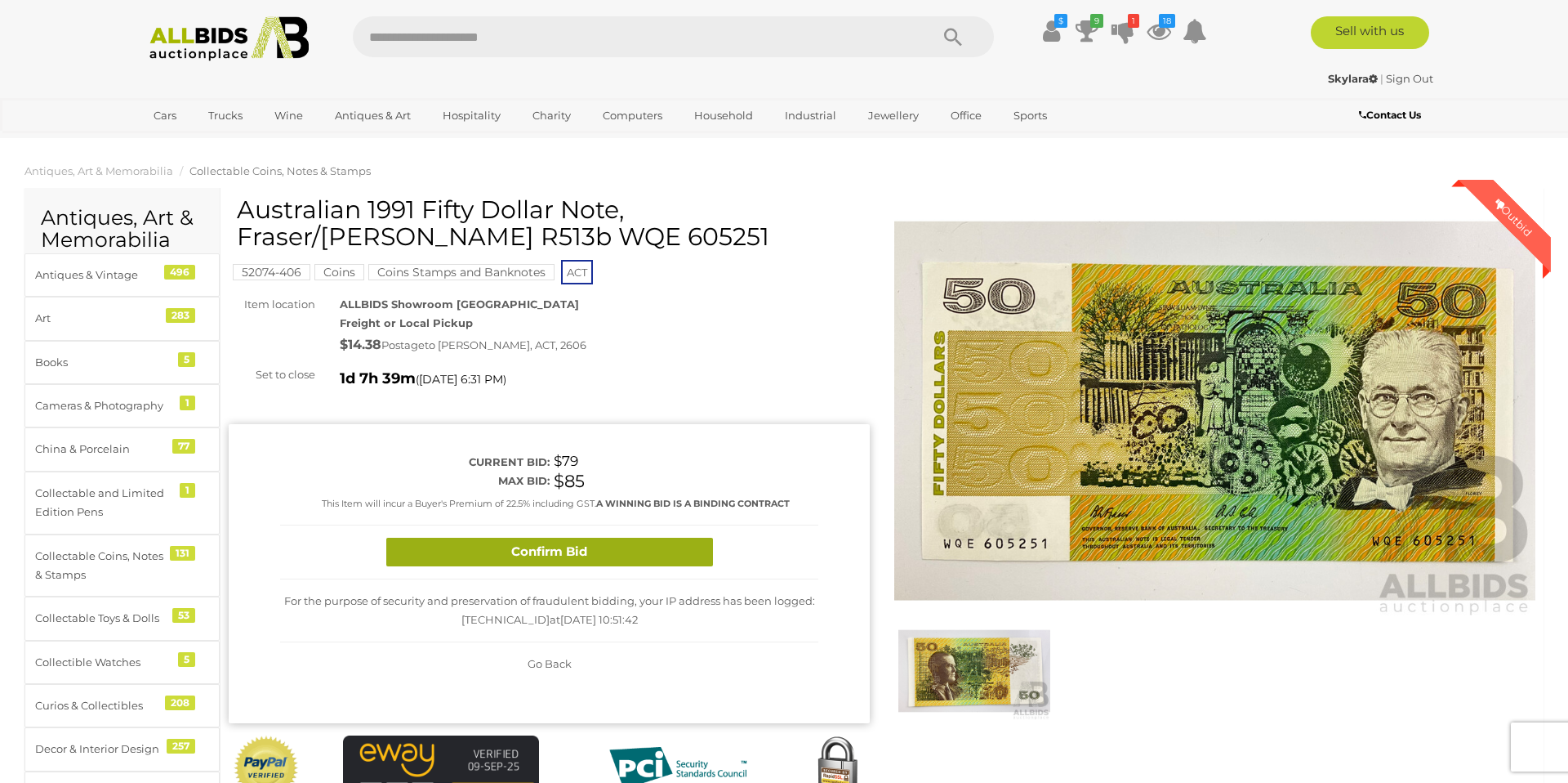
click at [570, 553] on button "Confirm Bid" at bounding box center [550, 552] width 327 height 29
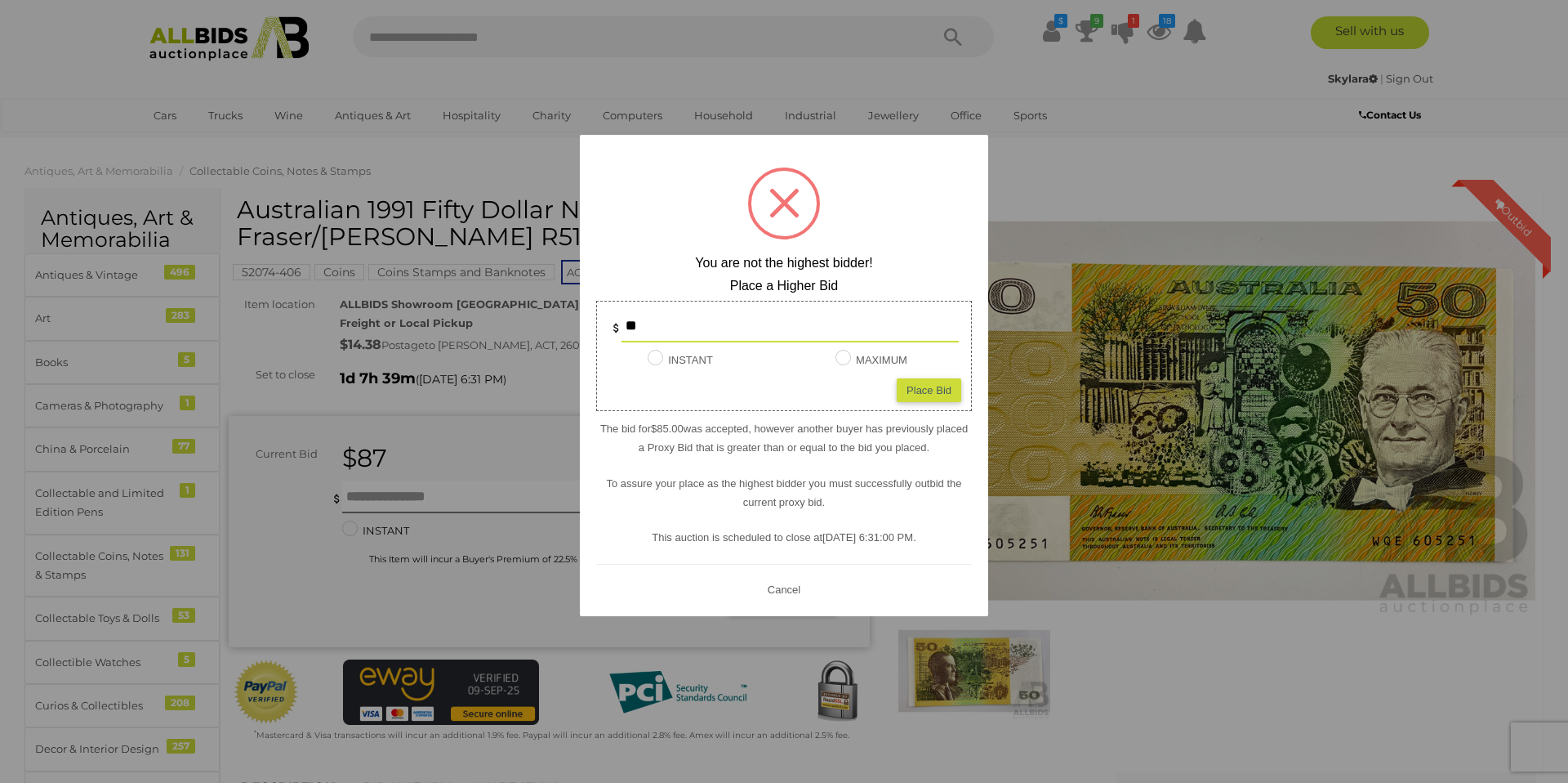
click at [784, 588] on button "Cancel" at bounding box center [784, 590] width 43 height 21
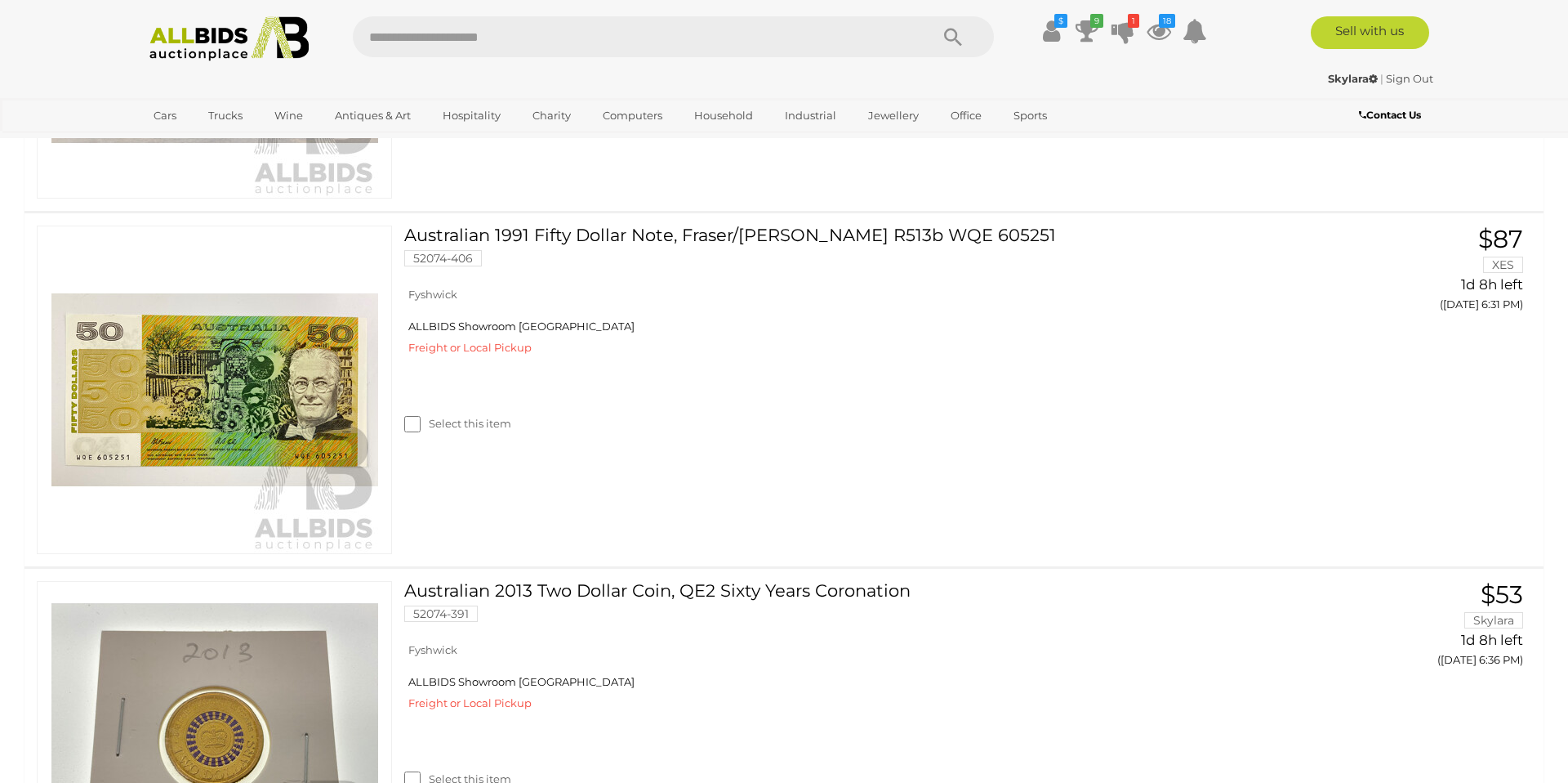
scroll to position [746, 0]
